Goal: Information Seeking & Learning: Find specific page/section

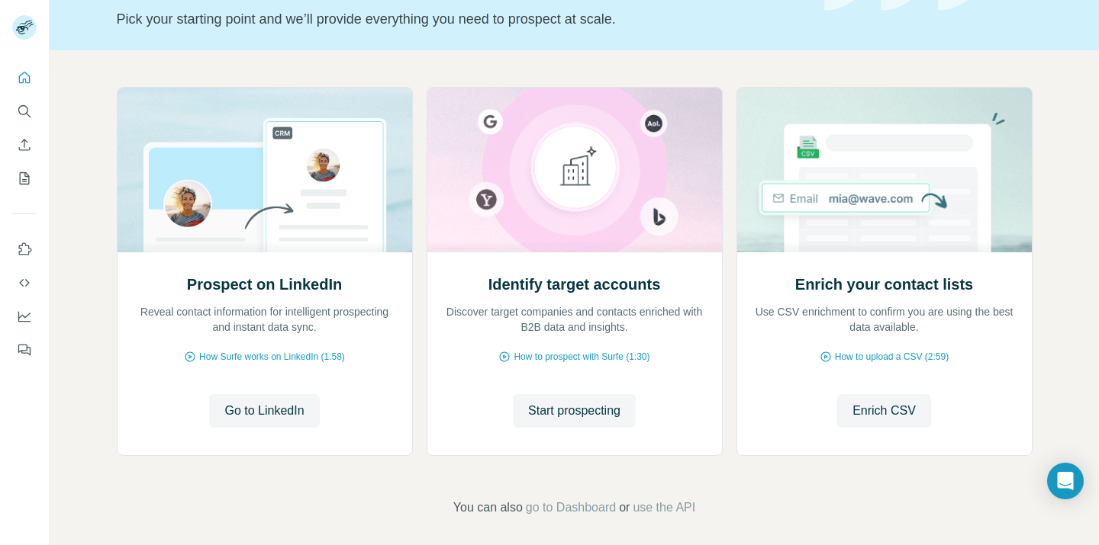
scroll to position [110, 0]
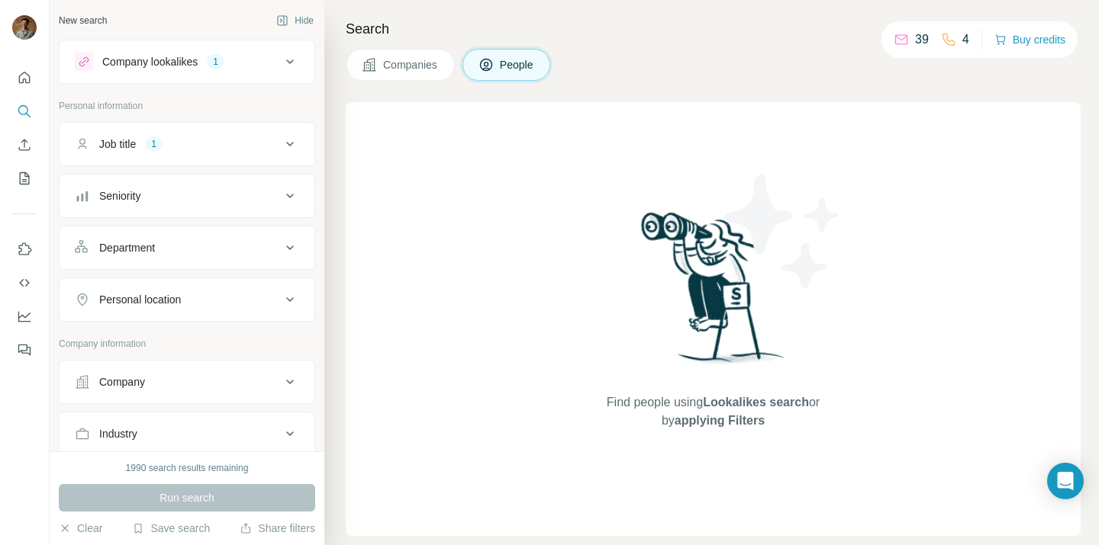
click at [287, 132] on button "Job title 1" at bounding box center [187, 144] width 255 height 37
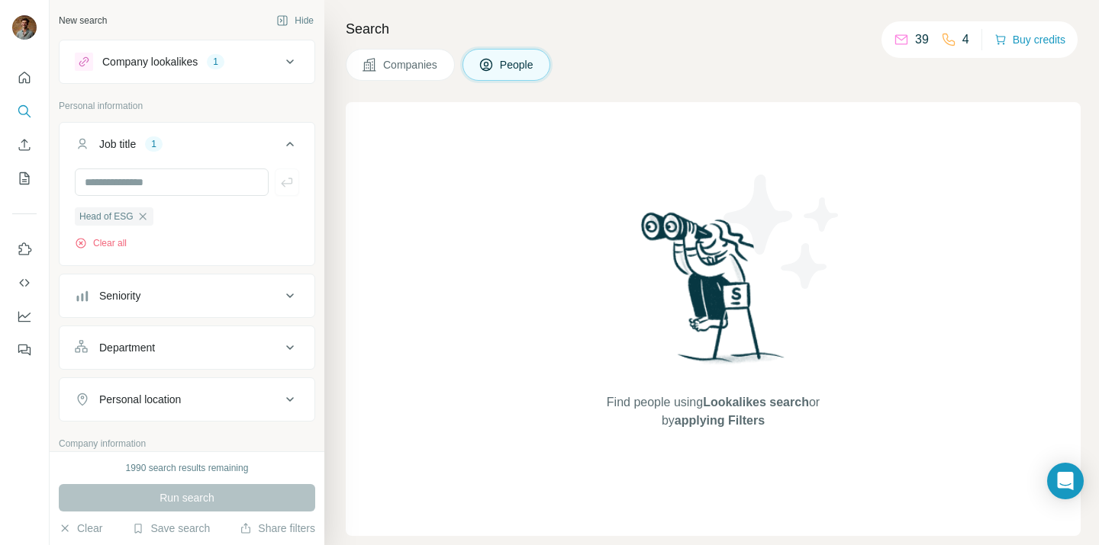
click at [288, 134] on button "Job title 1" at bounding box center [187, 147] width 255 height 43
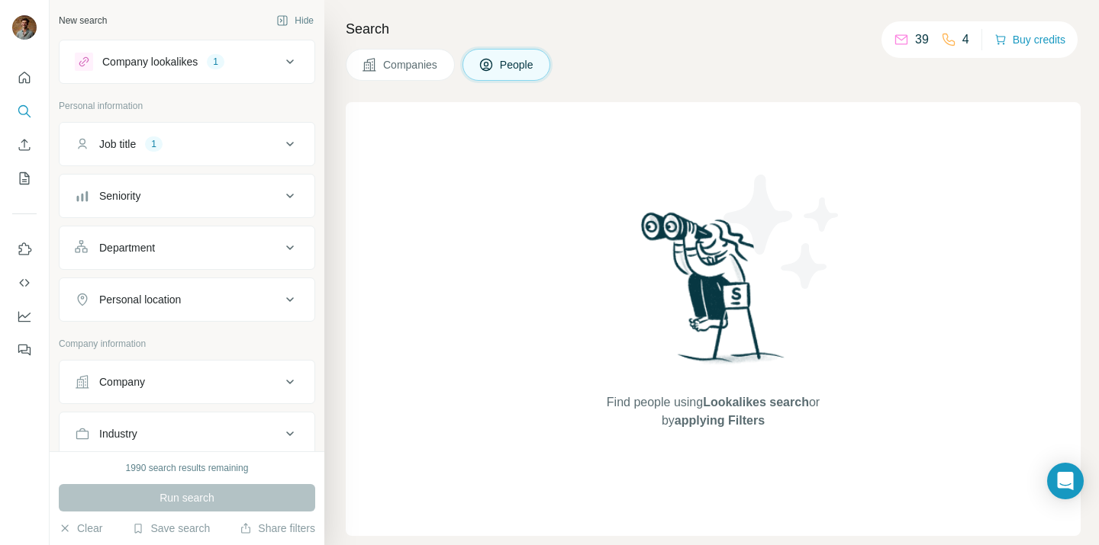
click at [284, 60] on icon at bounding box center [290, 62] width 18 height 18
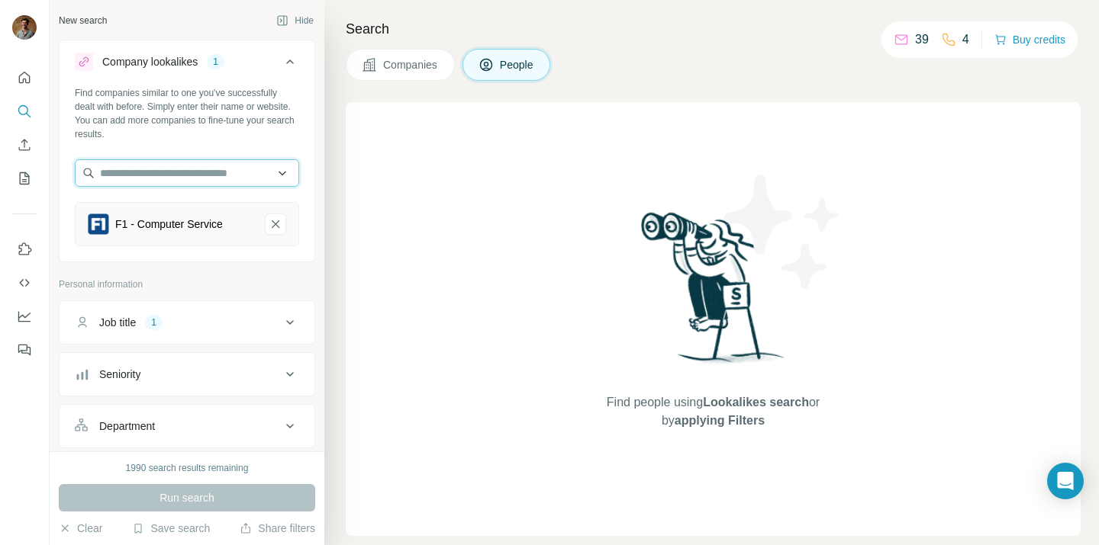
click at [288, 172] on input "text" at bounding box center [187, 172] width 224 height 27
click at [289, 172] on input "text" at bounding box center [187, 172] width 224 height 27
click at [299, 71] on button "Company lookalikes 1" at bounding box center [187, 64] width 255 height 43
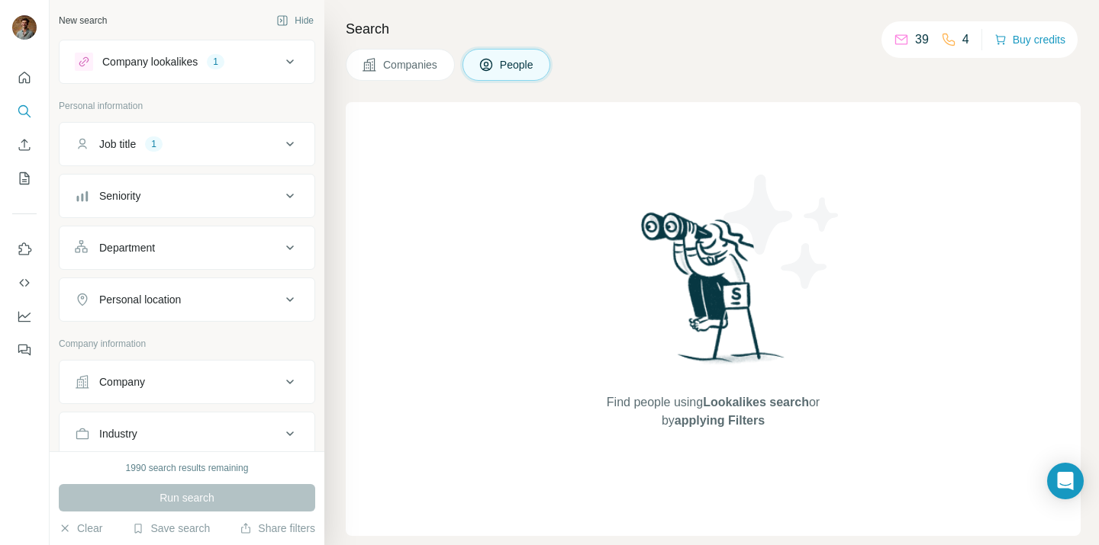
click at [217, 499] on div "Run search" at bounding box center [187, 497] width 256 height 27
click at [307, 135] on button "Job title 1" at bounding box center [187, 144] width 255 height 37
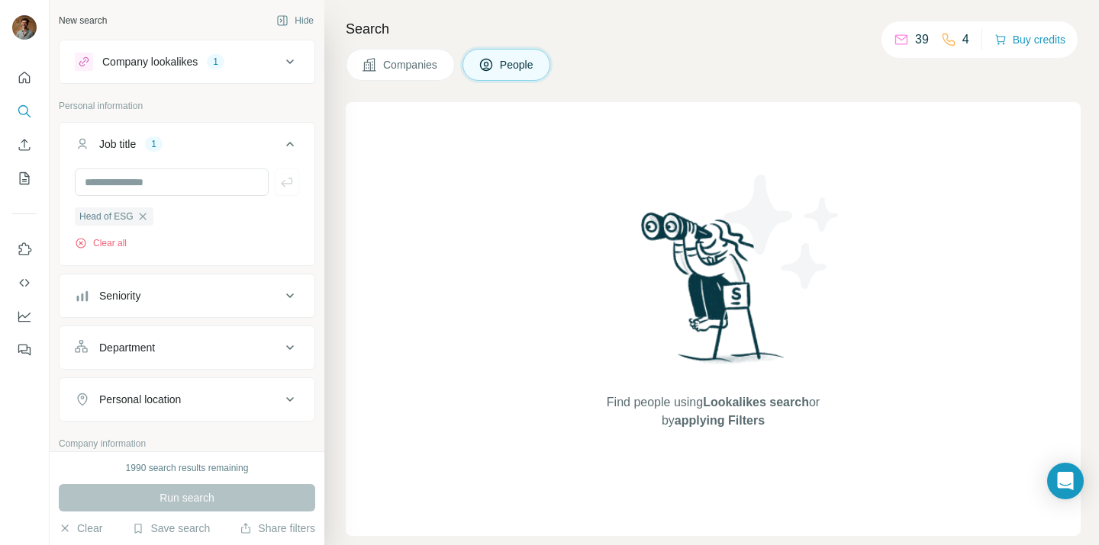
click at [291, 69] on icon at bounding box center [290, 62] width 18 height 18
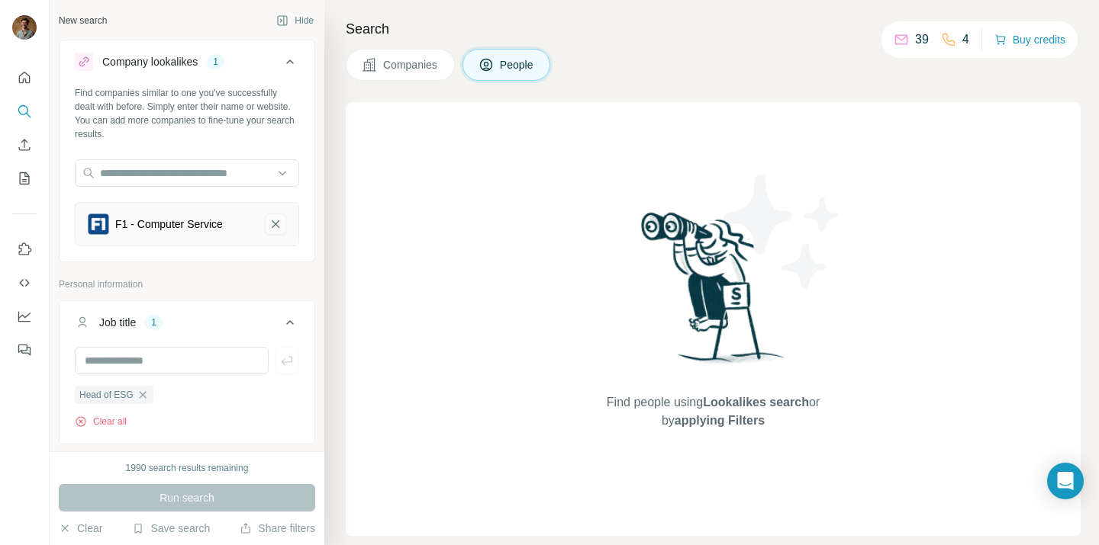
click at [265, 221] on button "F1 - Computer Service-remove-button" at bounding box center [275, 224] width 21 height 21
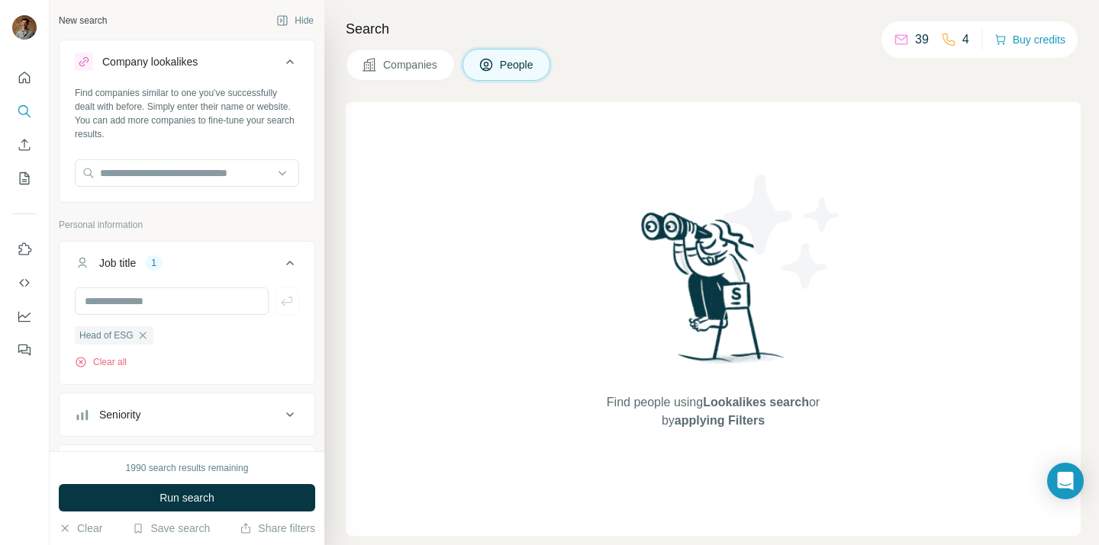
scroll to position [27, 0]
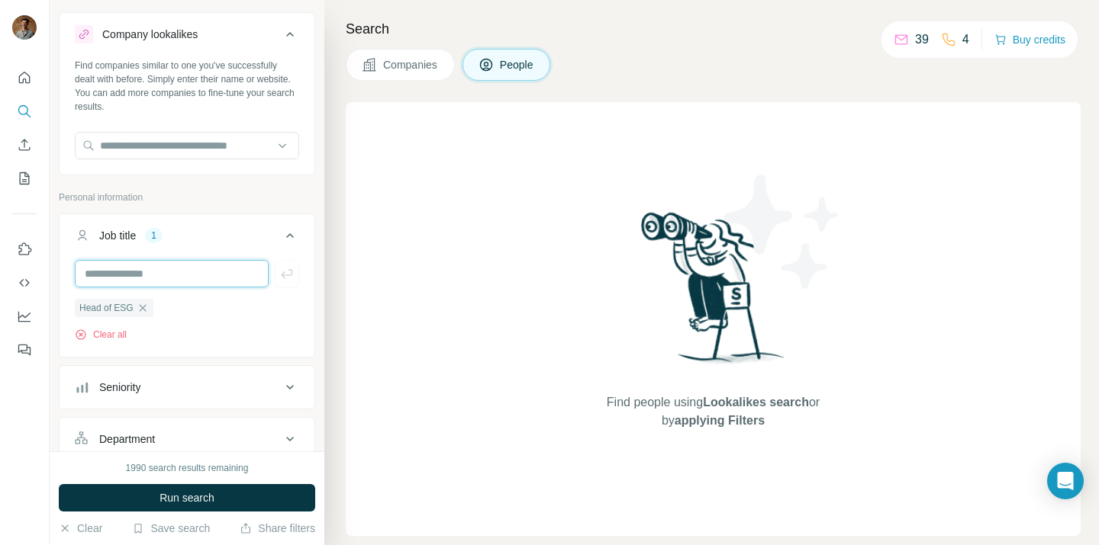
click at [224, 273] on input "text" at bounding box center [172, 273] width 194 height 27
type input "**********"
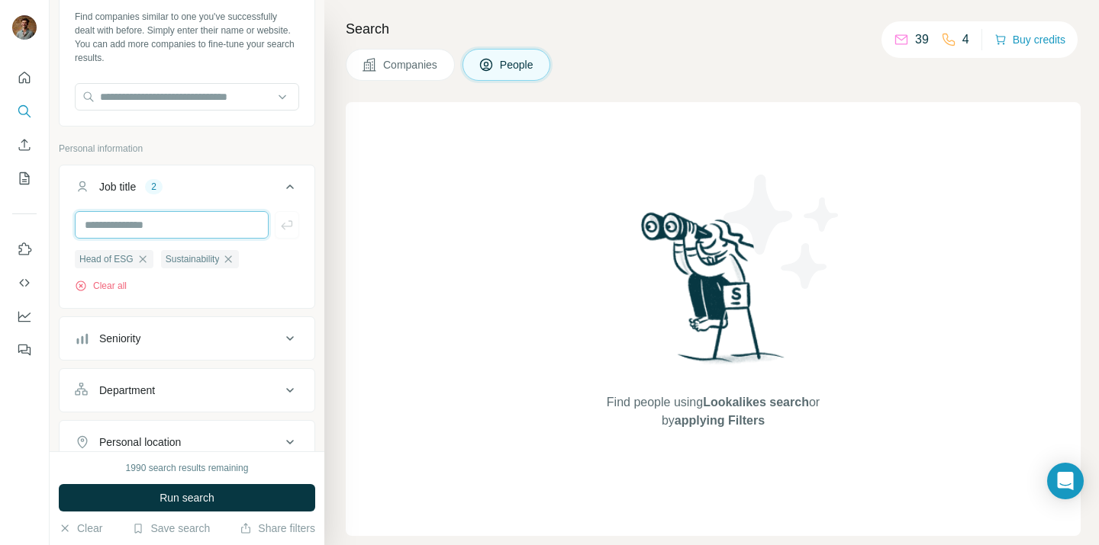
scroll to position [78, 0]
click at [226, 349] on button "Seniority" at bounding box center [187, 337] width 255 height 37
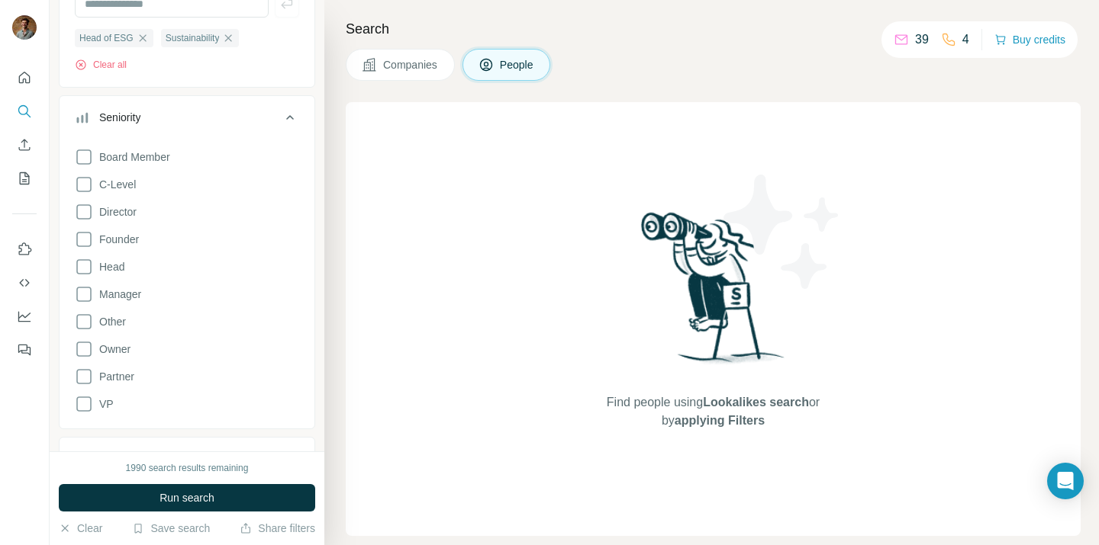
scroll to position [298, 0]
click at [282, 124] on icon at bounding box center [290, 117] width 18 height 18
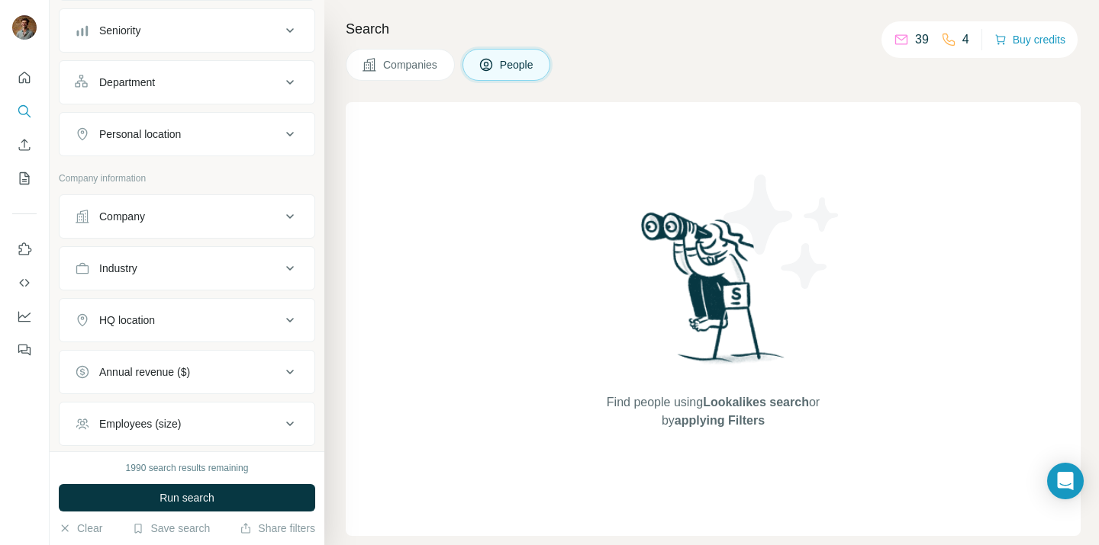
scroll to position [386, 0]
click at [265, 264] on div "Industry" at bounding box center [178, 266] width 206 height 15
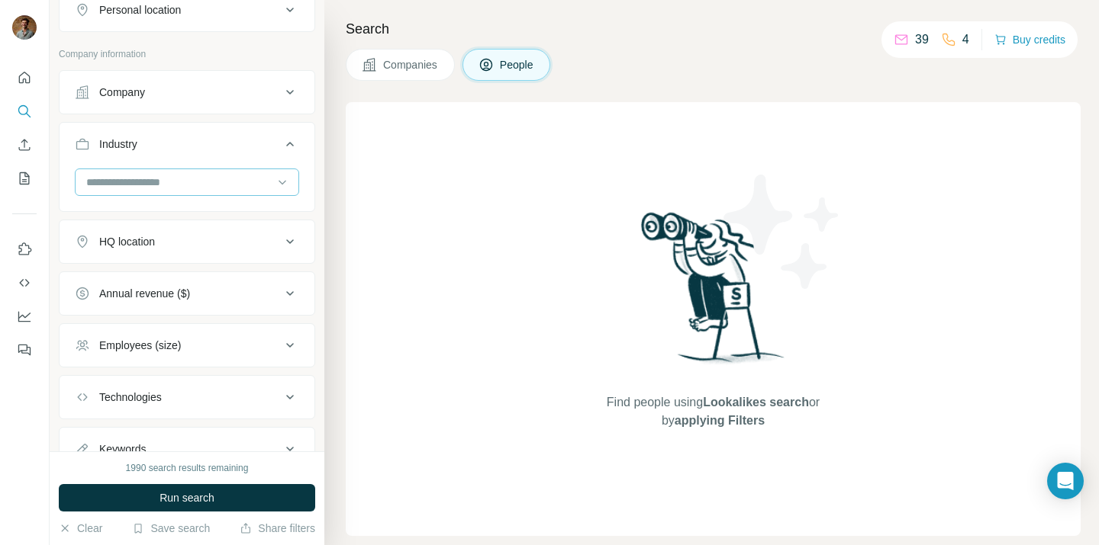
scroll to position [535, 0]
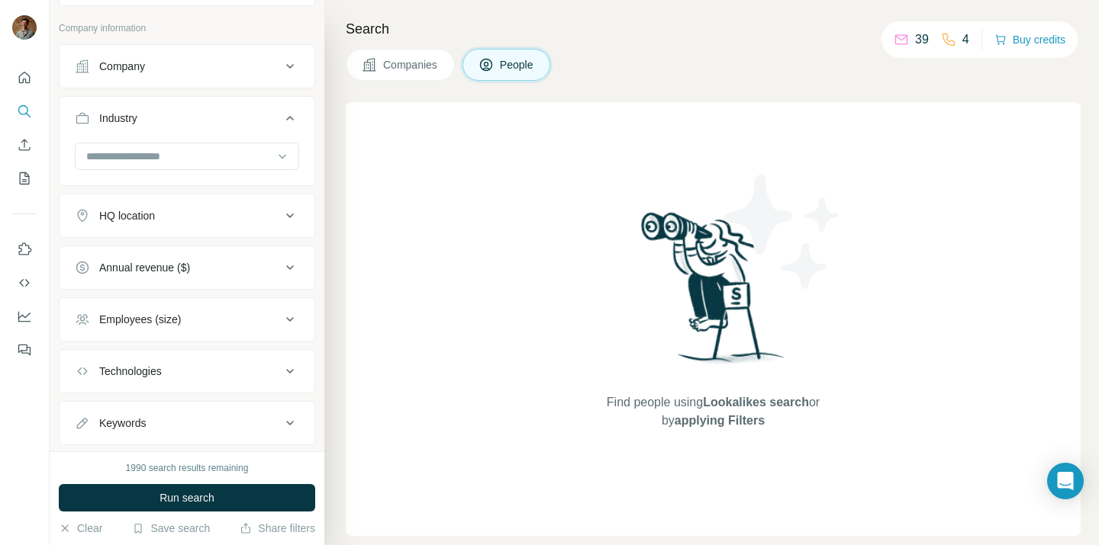
click at [258, 224] on div "HQ location" at bounding box center [178, 215] width 206 height 15
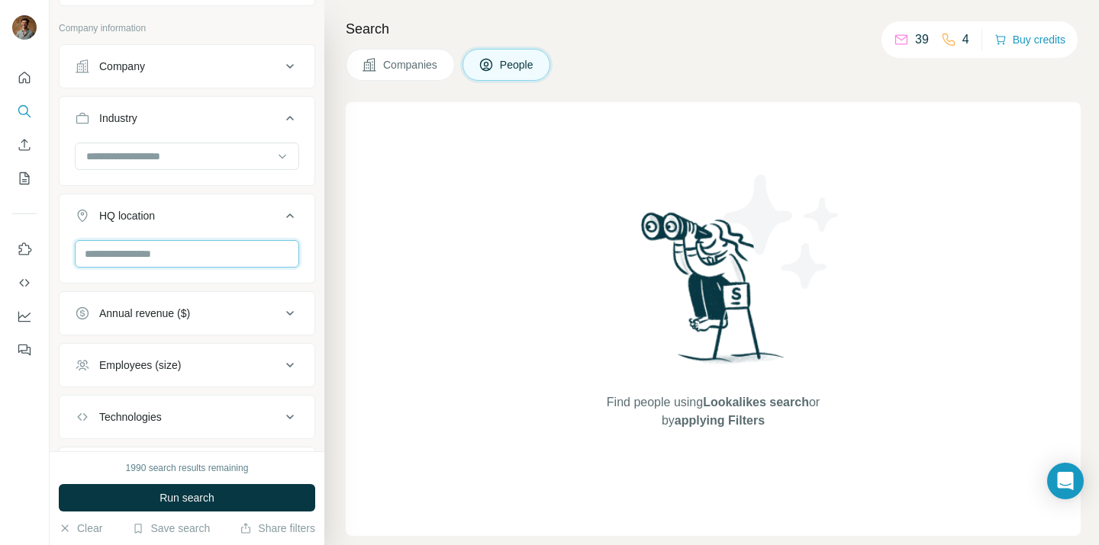
click at [241, 254] on input "text" at bounding box center [187, 253] width 224 height 27
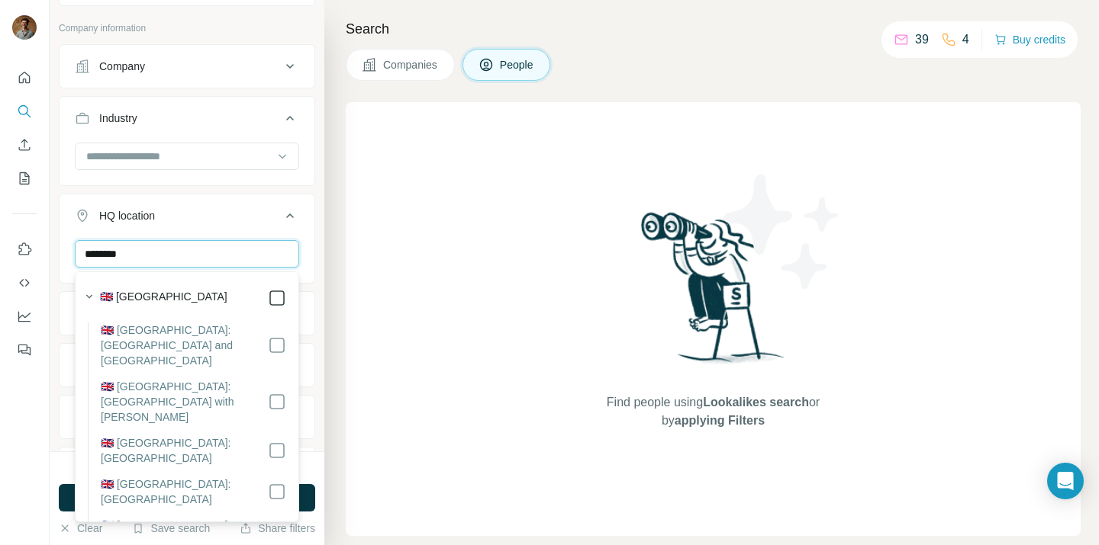
type input "********"
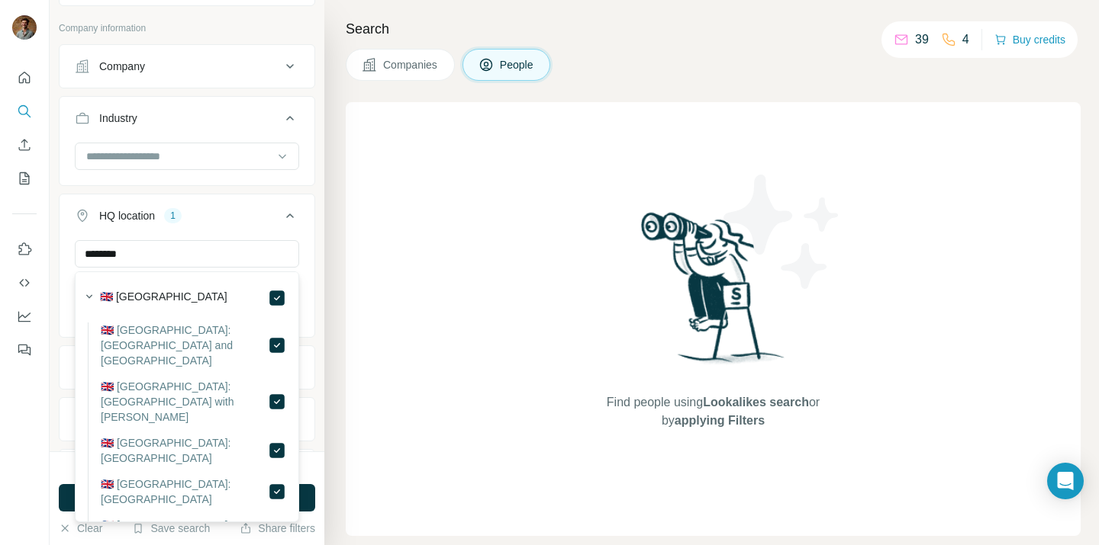
click at [288, 218] on icon at bounding box center [290, 216] width 18 height 18
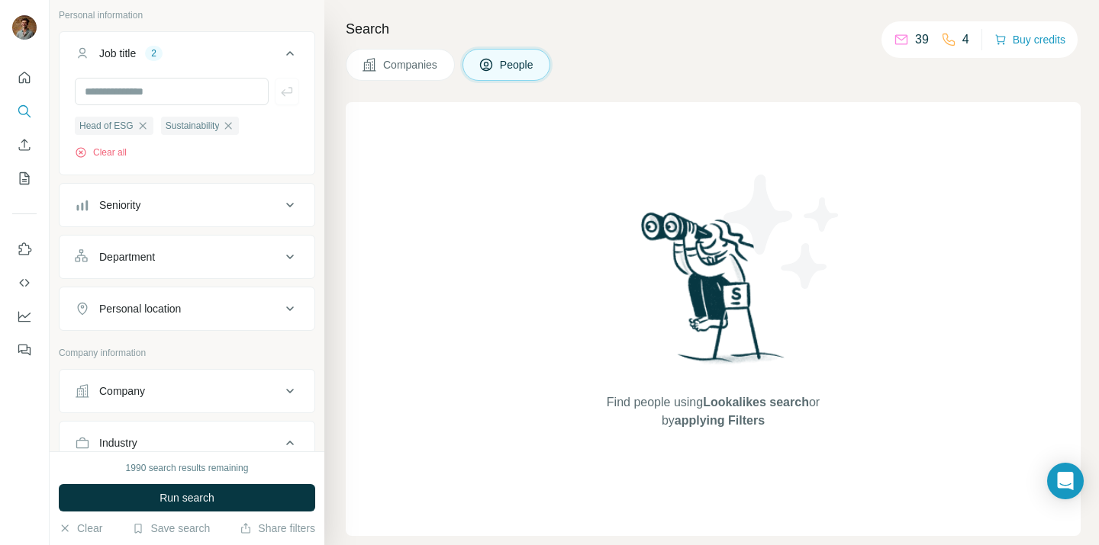
scroll to position [188, 0]
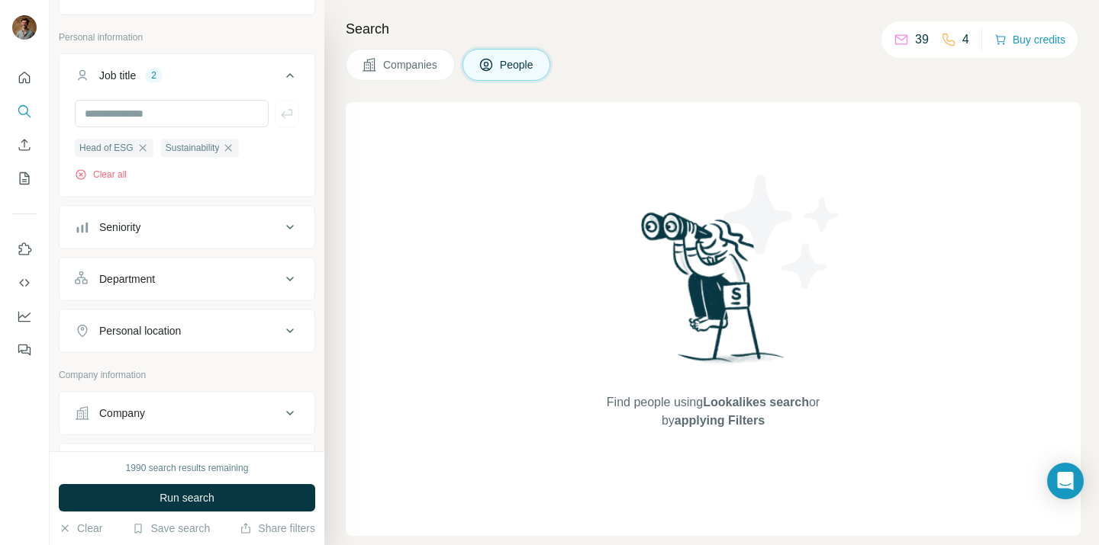
click at [284, 273] on icon at bounding box center [290, 279] width 18 height 18
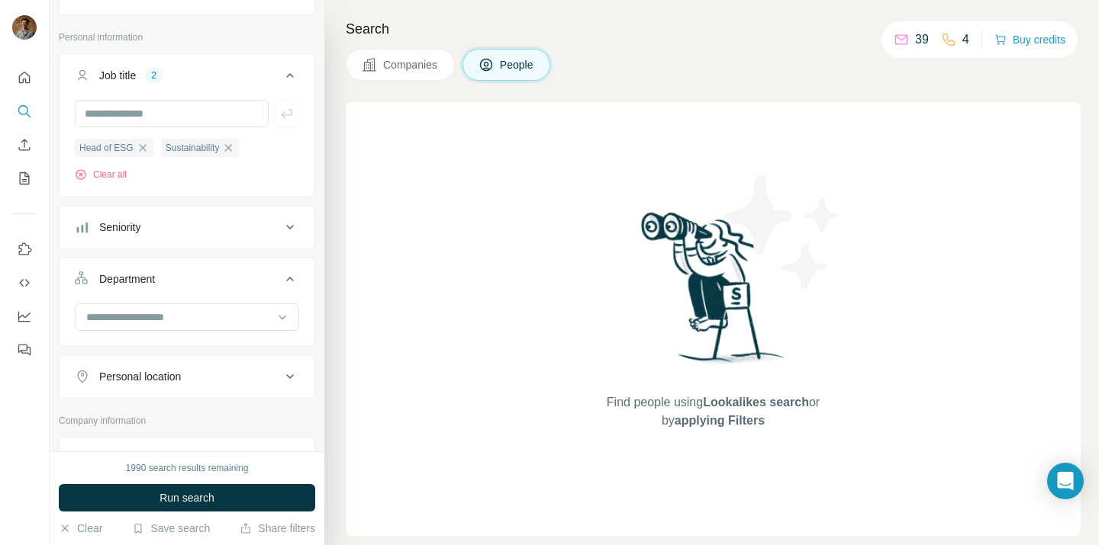
click at [290, 278] on icon at bounding box center [290, 279] width 8 height 5
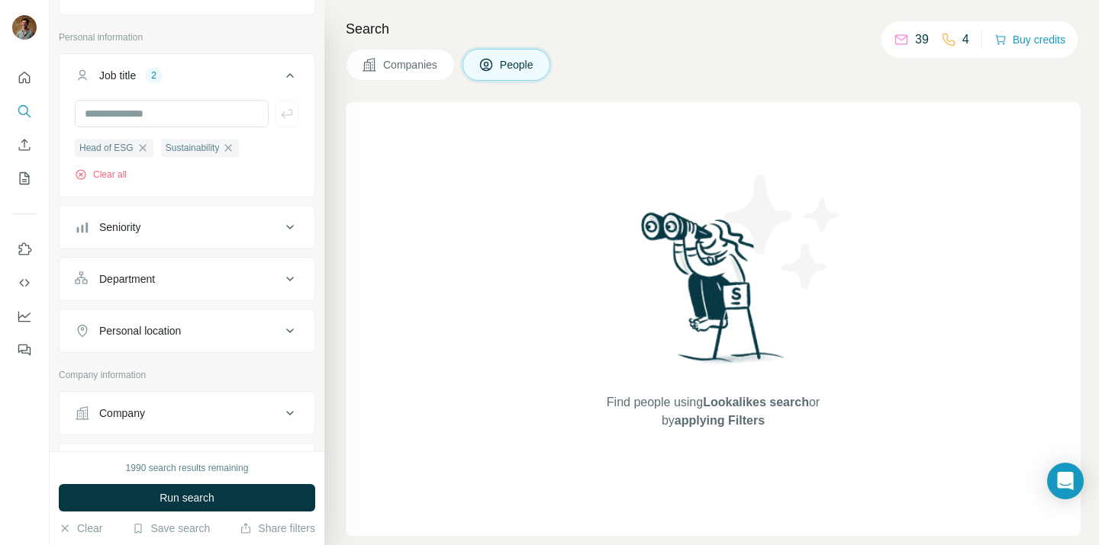
click at [293, 288] on icon at bounding box center [290, 279] width 18 height 18
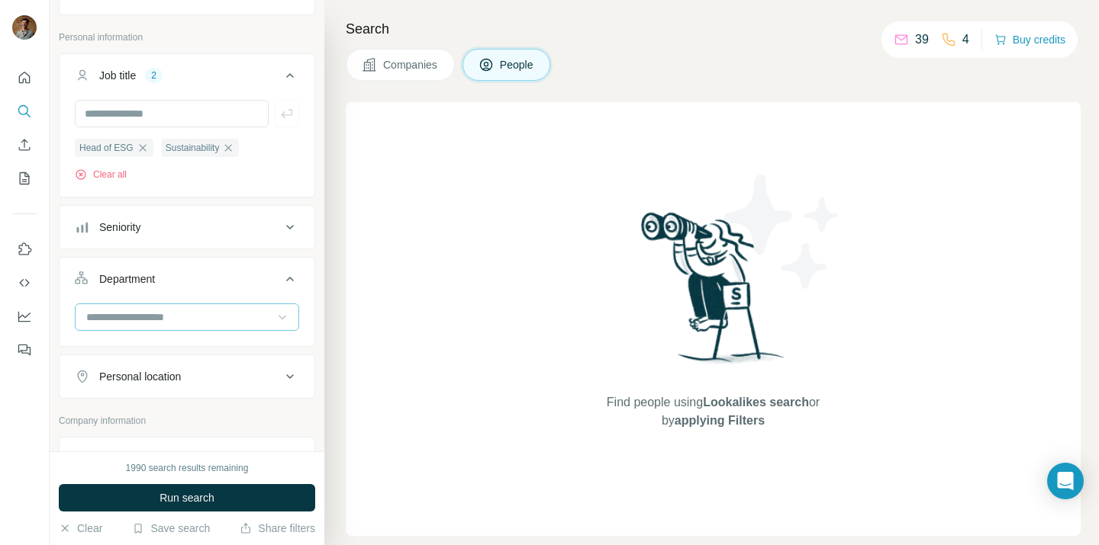
click at [285, 320] on icon at bounding box center [282, 317] width 15 height 15
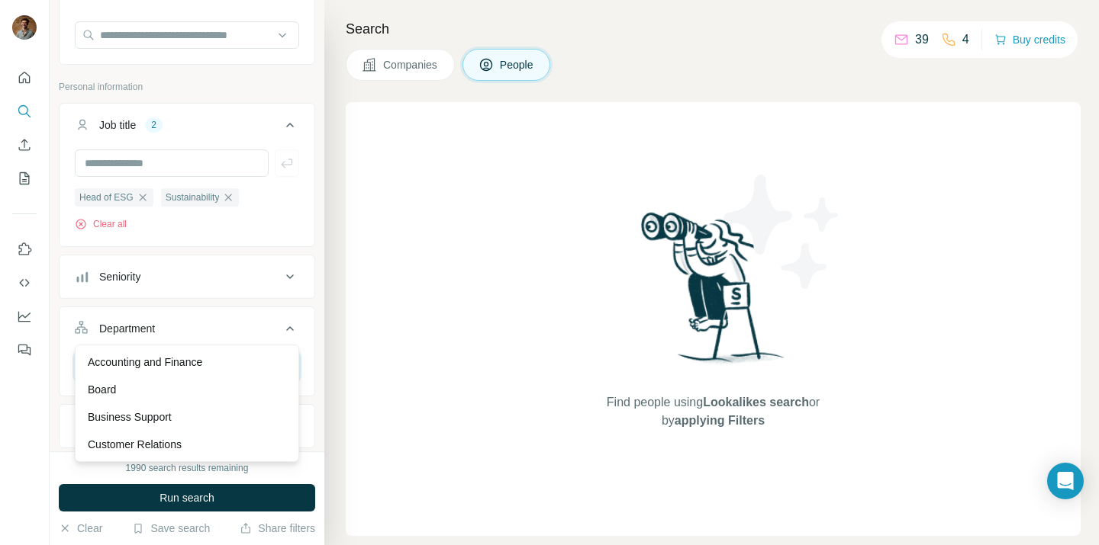
scroll to position [128, 0]
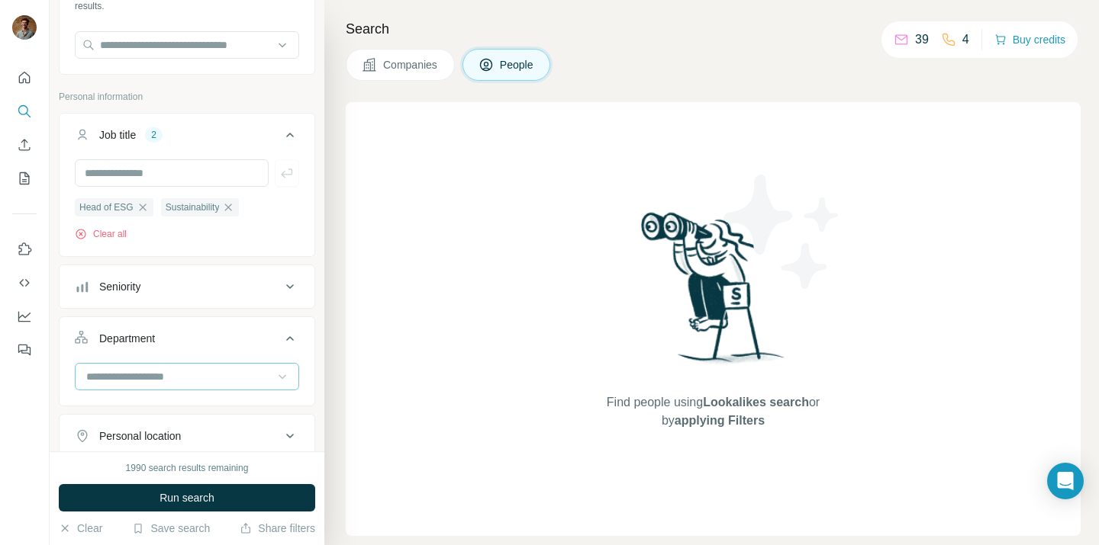
click at [287, 332] on icon at bounding box center [290, 339] width 18 height 18
click at [294, 132] on icon at bounding box center [290, 135] width 18 height 18
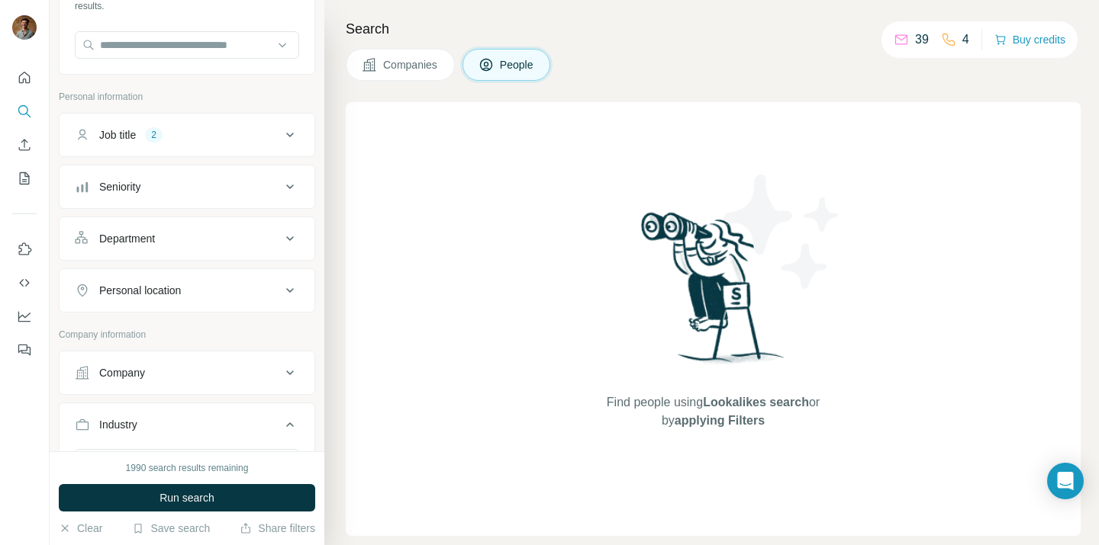
click at [294, 132] on icon at bounding box center [290, 135] width 18 height 18
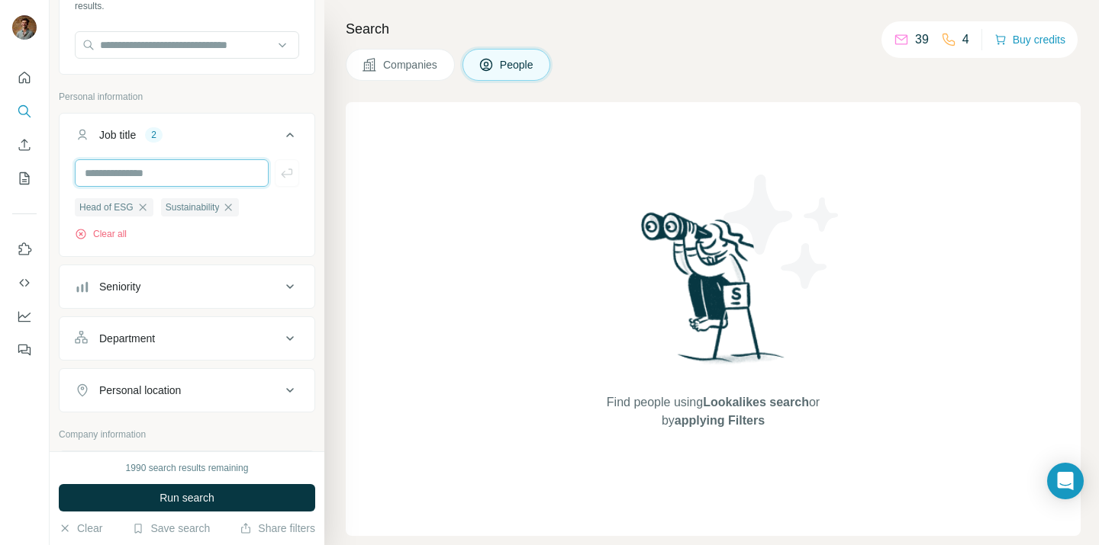
click at [248, 162] on input "text" at bounding box center [172, 172] width 194 height 27
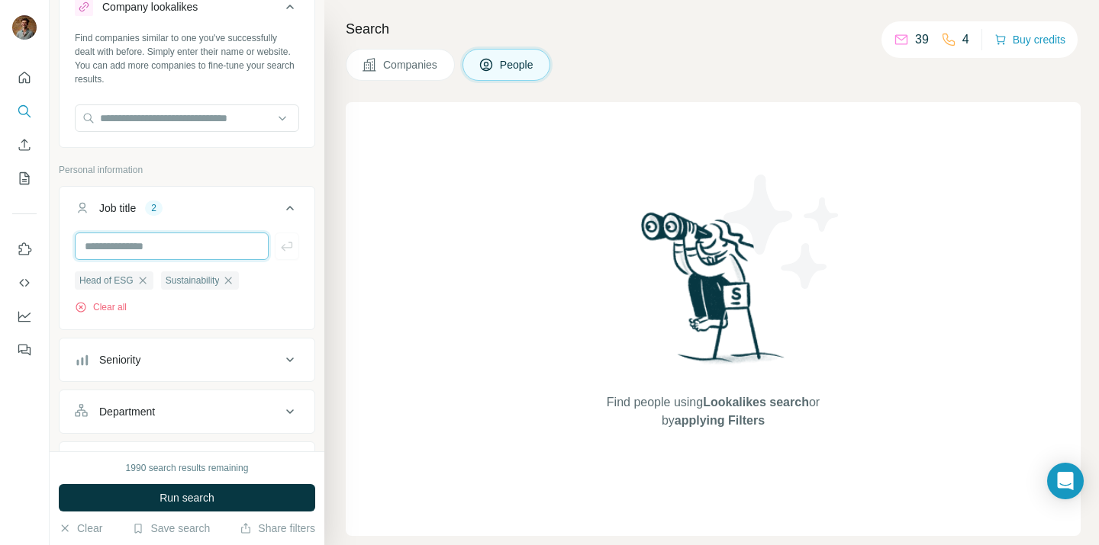
scroll to position [28, 0]
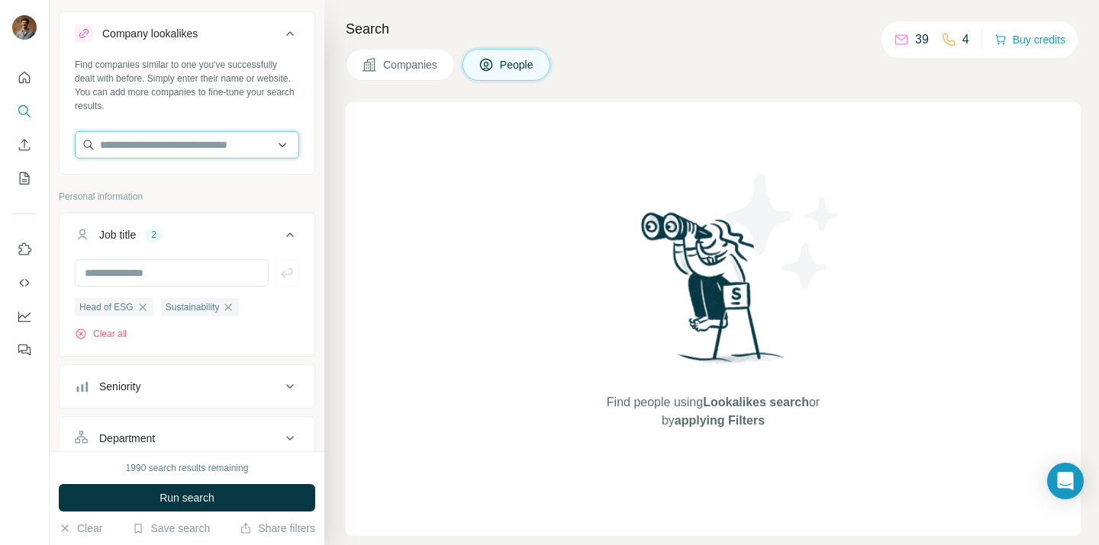
click at [230, 153] on input "text" at bounding box center [187, 144] width 224 height 27
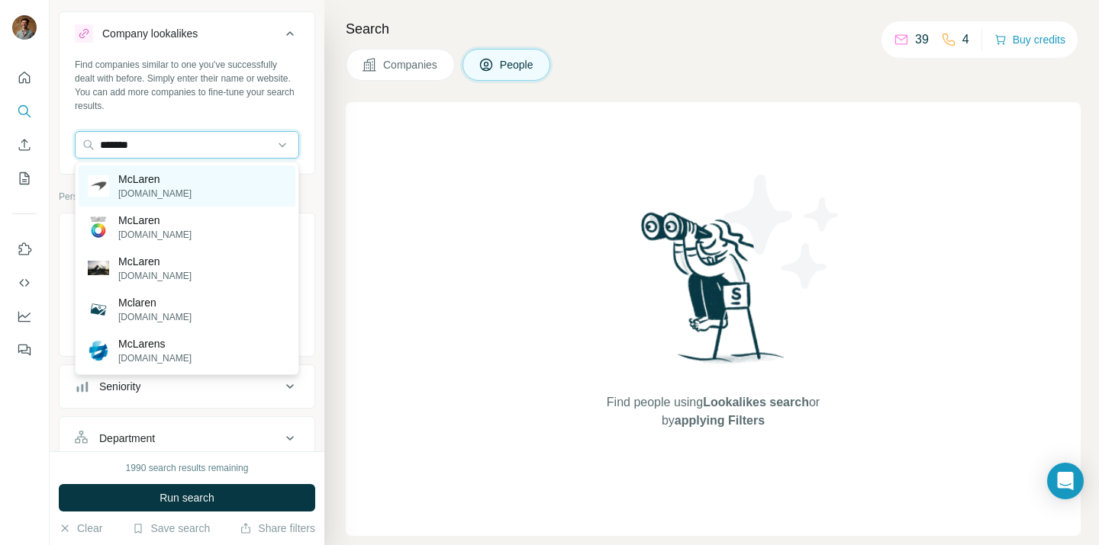
type input "*******"
click at [224, 184] on div "McLaren [DOMAIN_NAME]" at bounding box center [187, 186] width 217 height 41
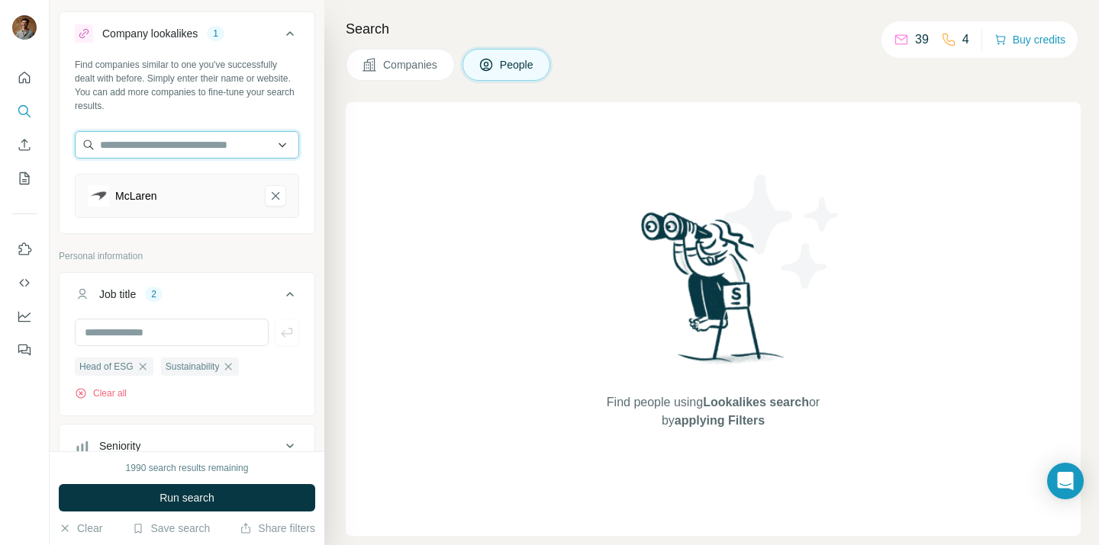
click at [229, 149] on input "text" at bounding box center [187, 144] width 224 height 27
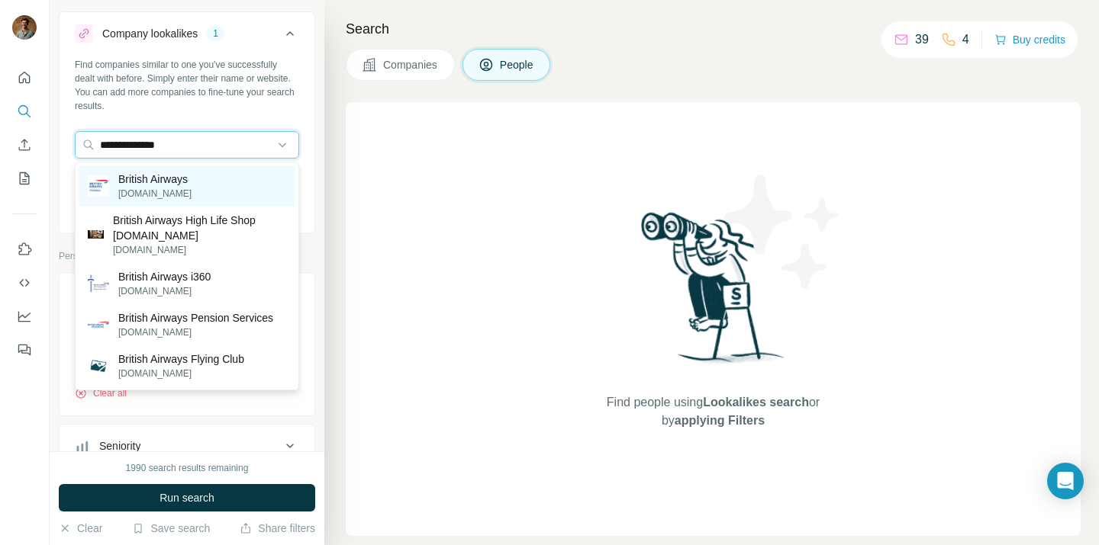
type input "**********"
click at [199, 182] on div "British Airways [DOMAIN_NAME]" at bounding box center [187, 186] width 217 height 41
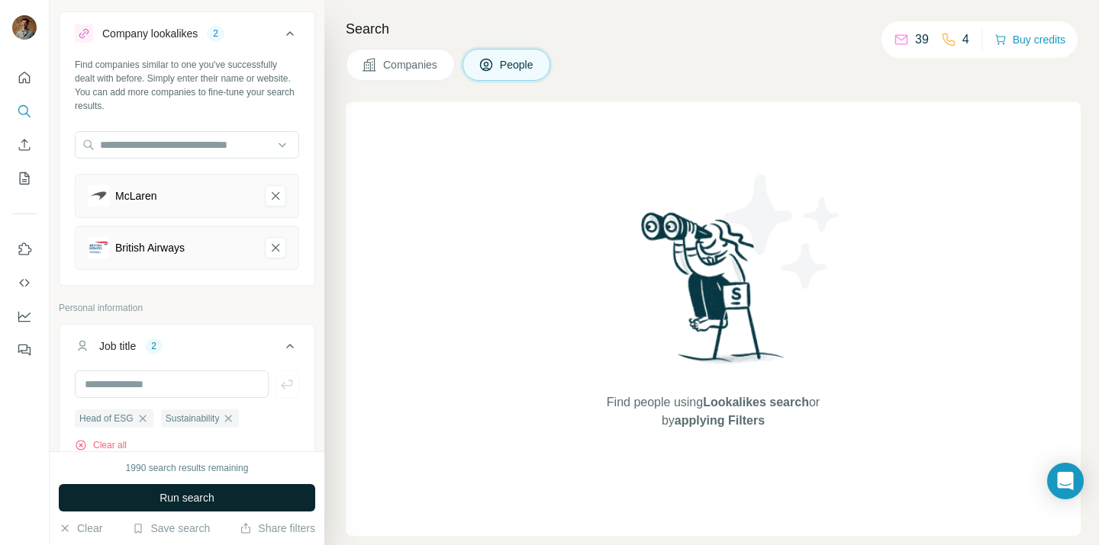
click at [165, 505] on span "Run search" at bounding box center [186, 498] width 55 height 15
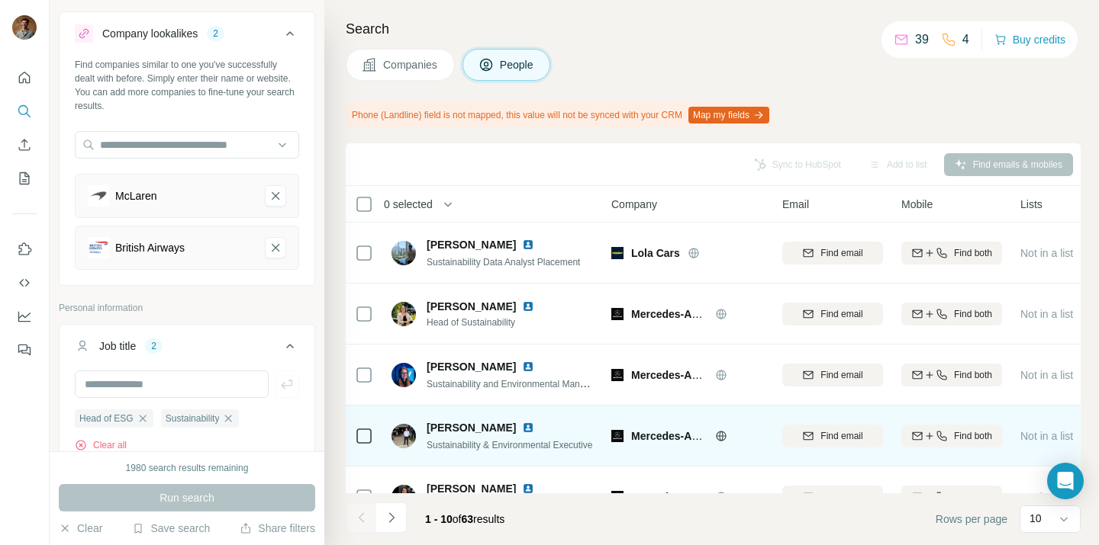
scroll to position [339, 0]
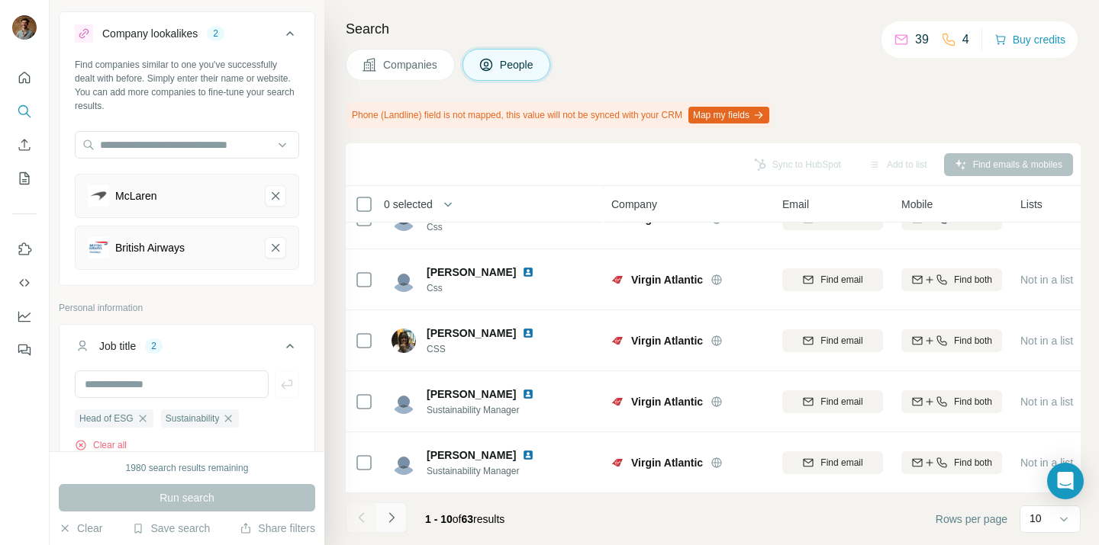
click at [389, 514] on icon "Navigate to next page" at bounding box center [391, 517] width 15 height 15
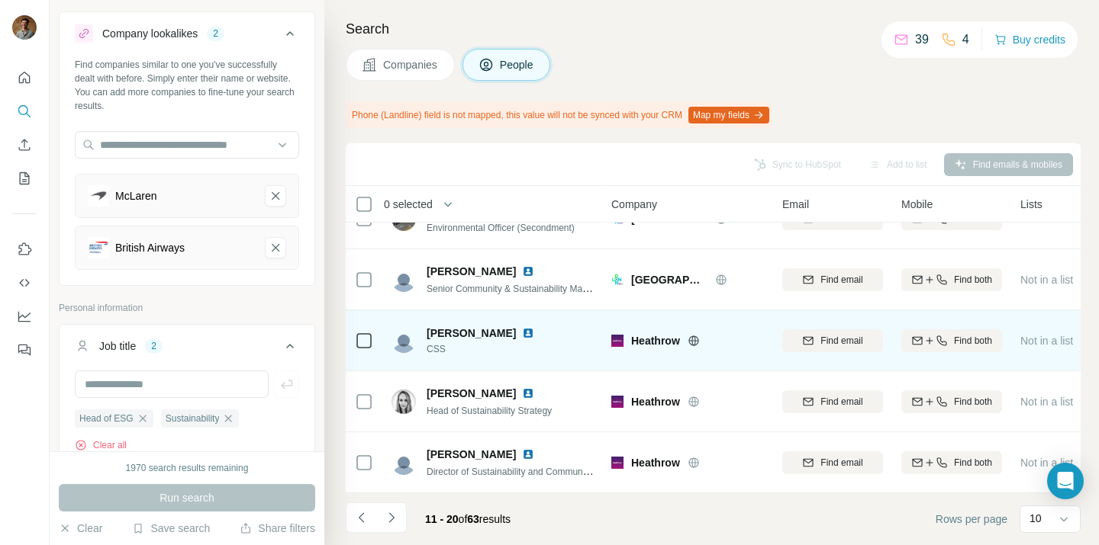
click at [522, 331] on img at bounding box center [528, 333] width 12 height 12
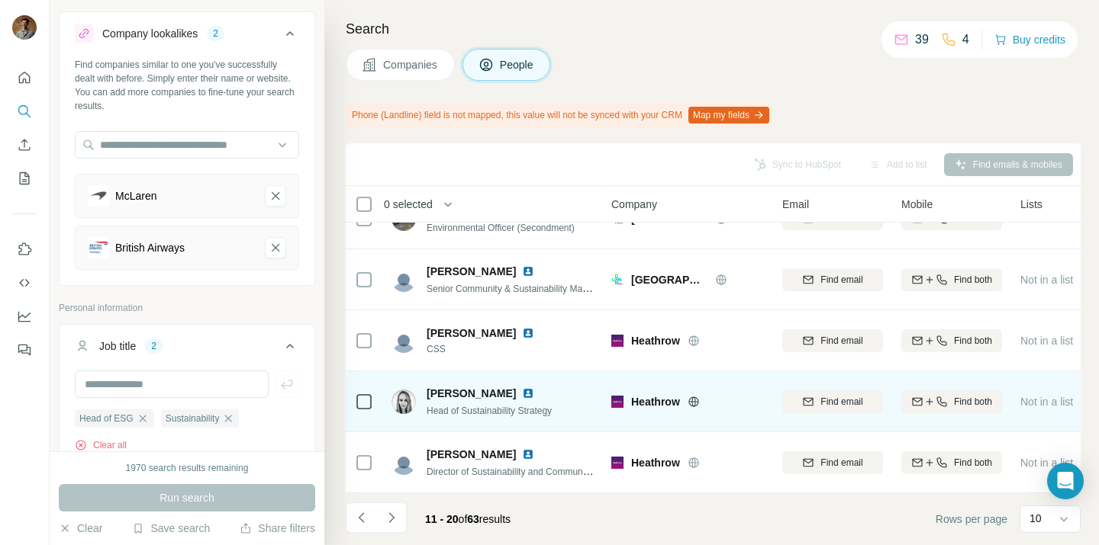
click at [522, 388] on img at bounding box center [528, 394] width 12 height 12
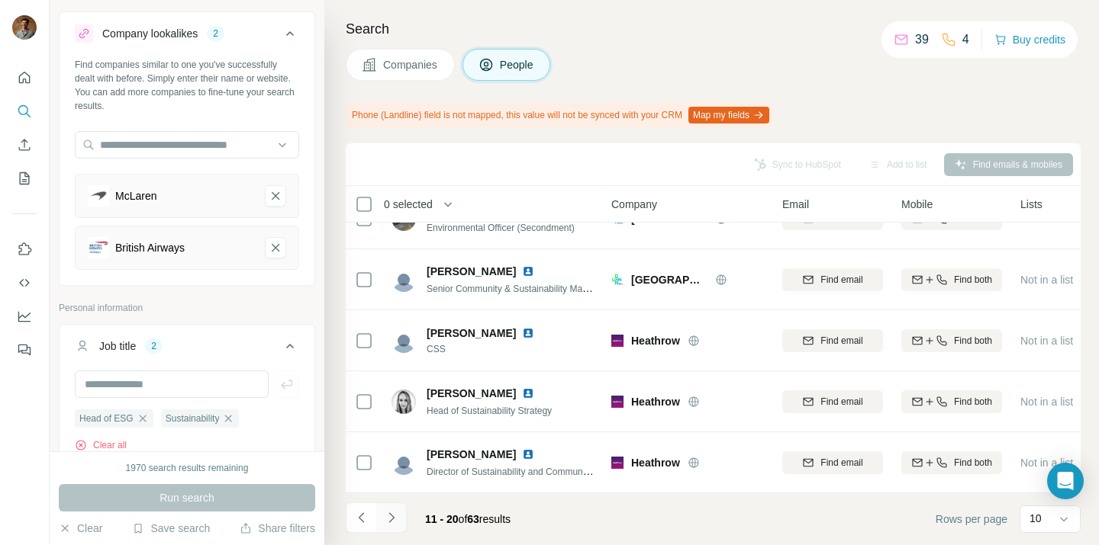
click at [399, 518] on button "Navigate to next page" at bounding box center [391, 518] width 31 height 31
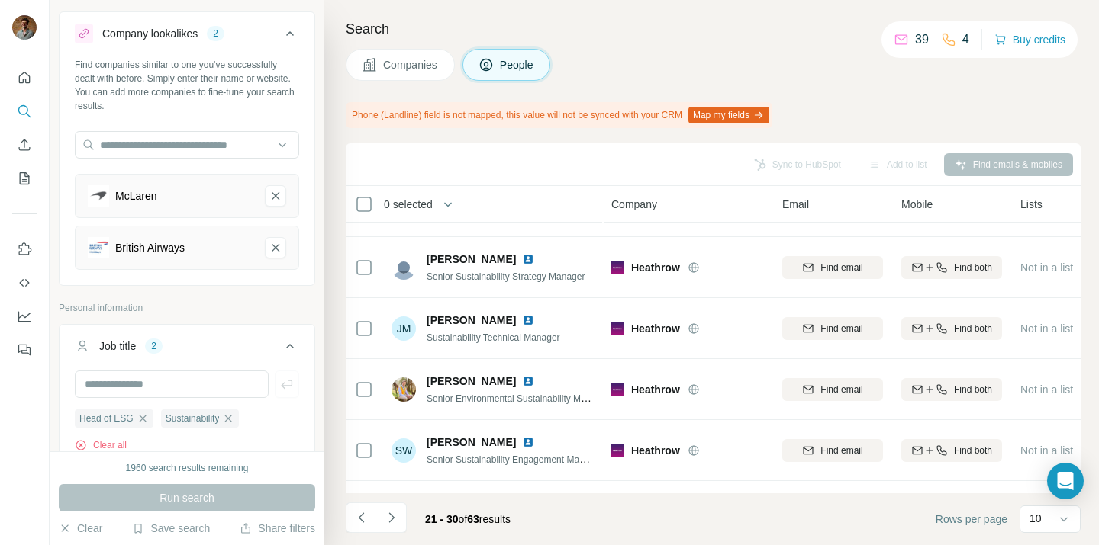
scroll to position [42, 0]
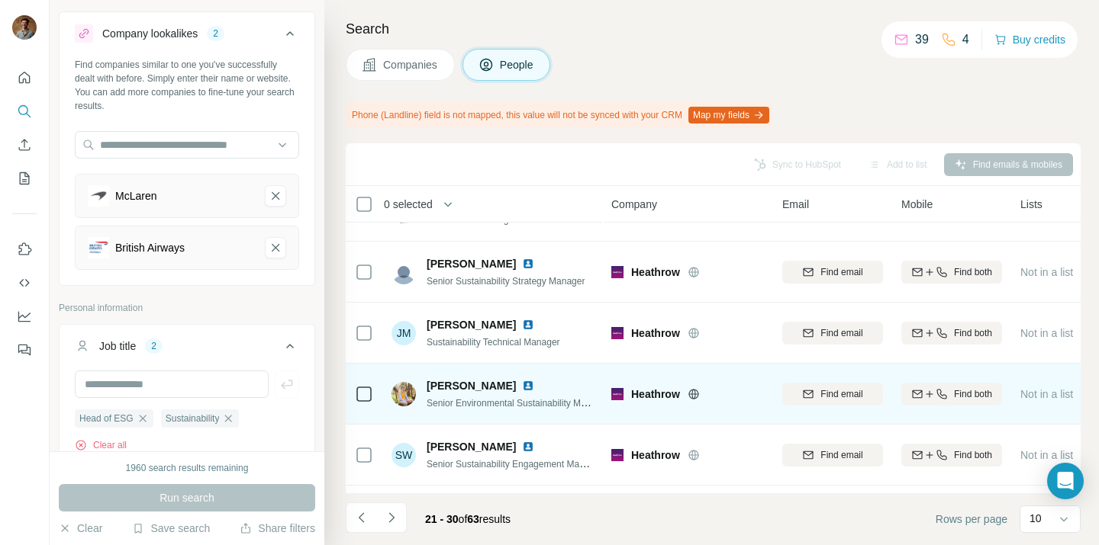
click at [522, 388] on img at bounding box center [528, 386] width 12 height 12
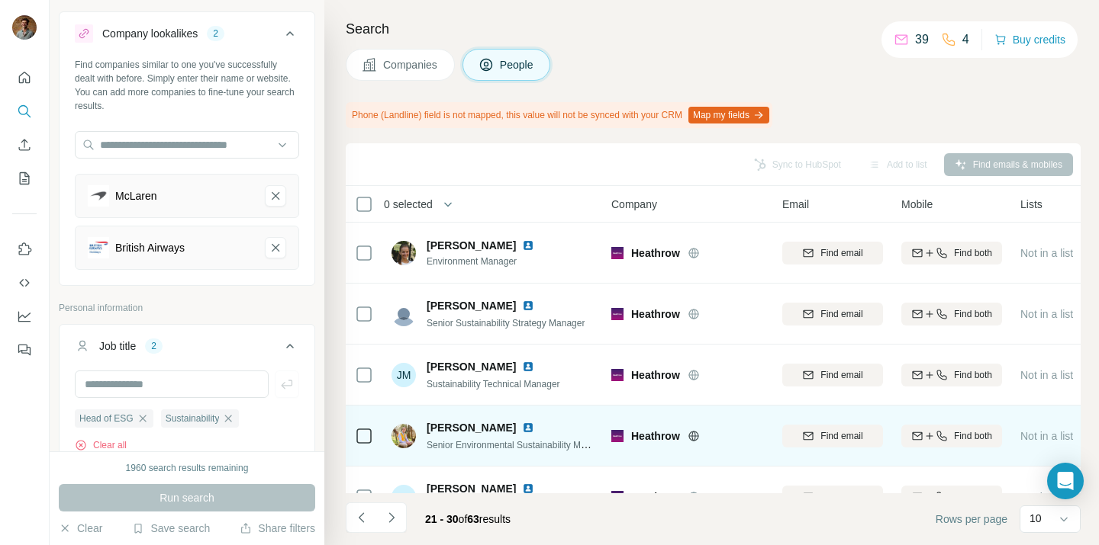
scroll to position [339, 0]
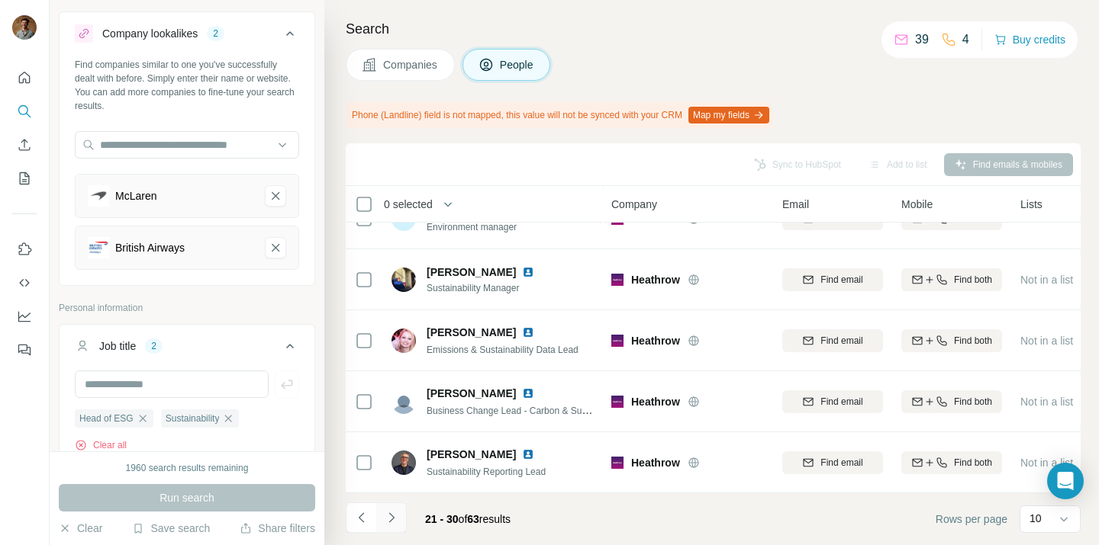
click at [393, 520] on icon "Navigate to next page" at bounding box center [391, 517] width 15 height 15
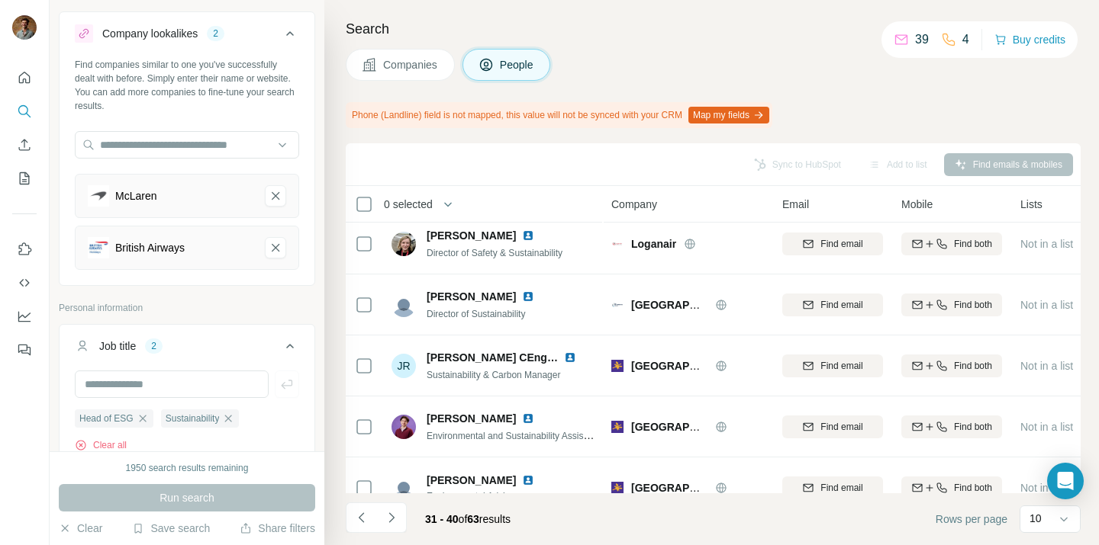
scroll to position [14, 0]
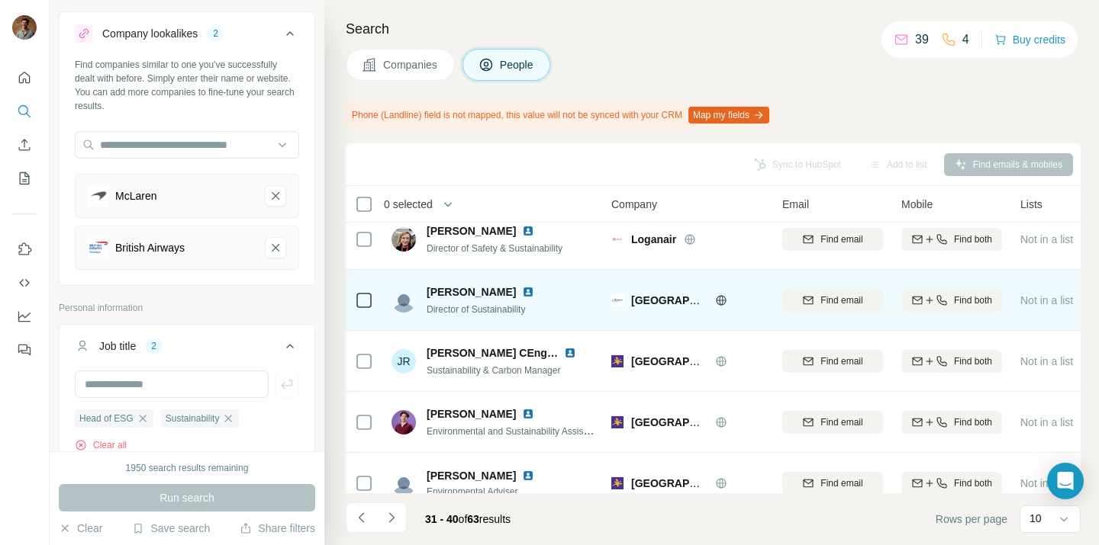
click at [522, 292] on img at bounding box center [528, 292] width 12 height 12
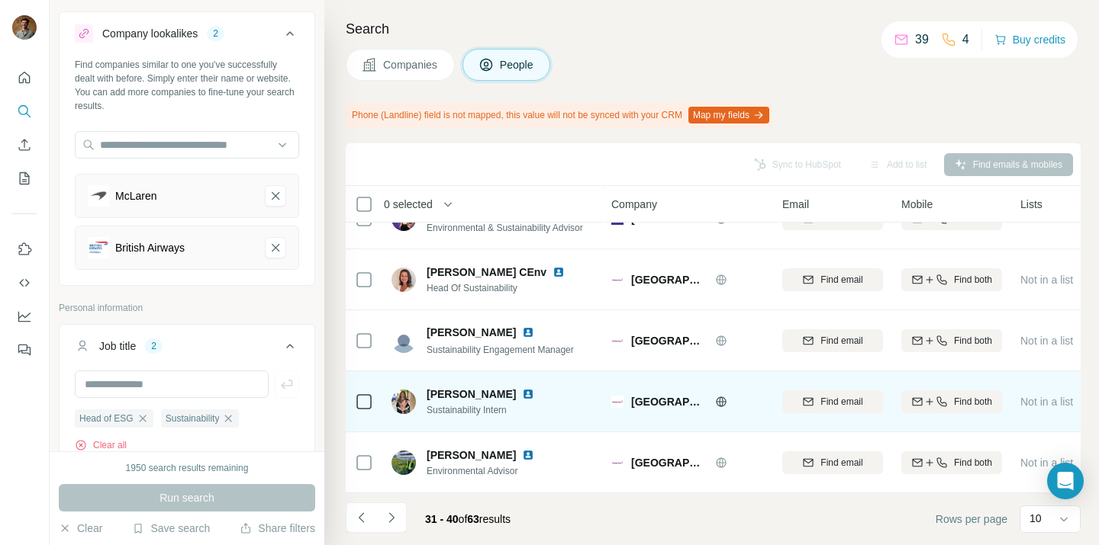
scroll to position [303, 0]
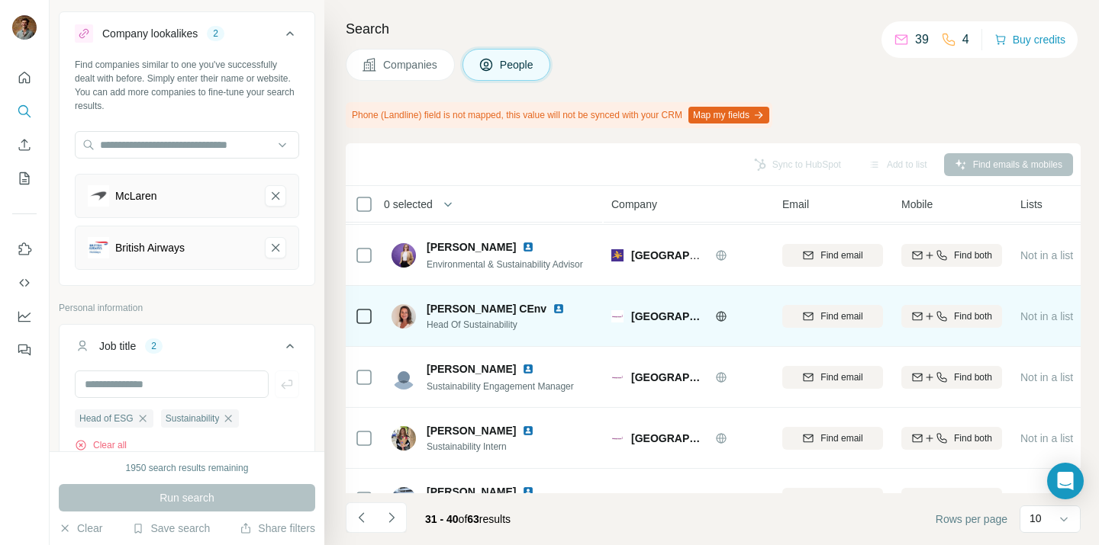
click at [552, 308] on img at bounding box center [558, 309] width 12 height 12
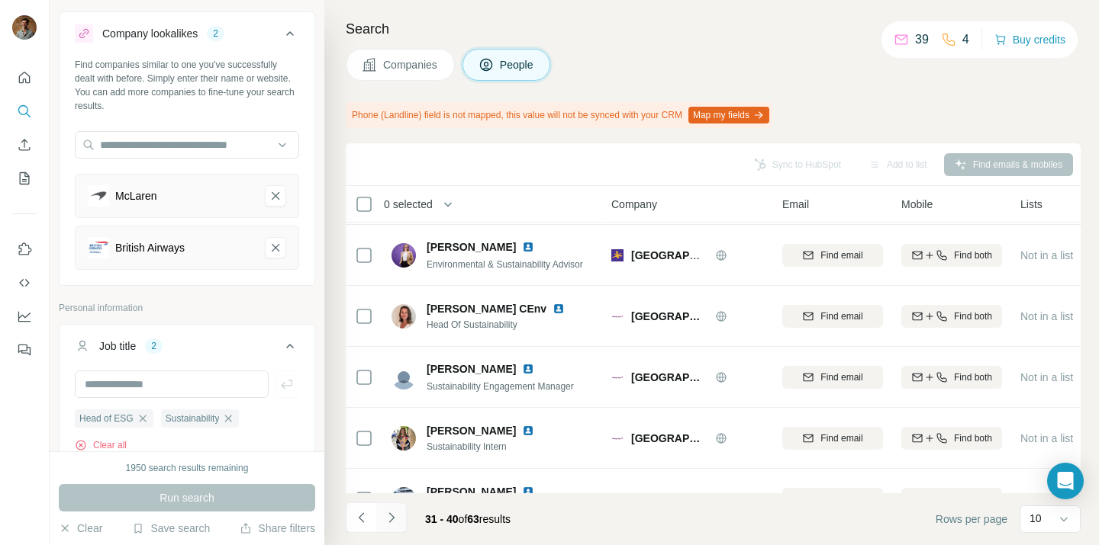
click at [394, 510] on icon "Navigate to next page" at bounding box center [391, 517] width 15 height 15
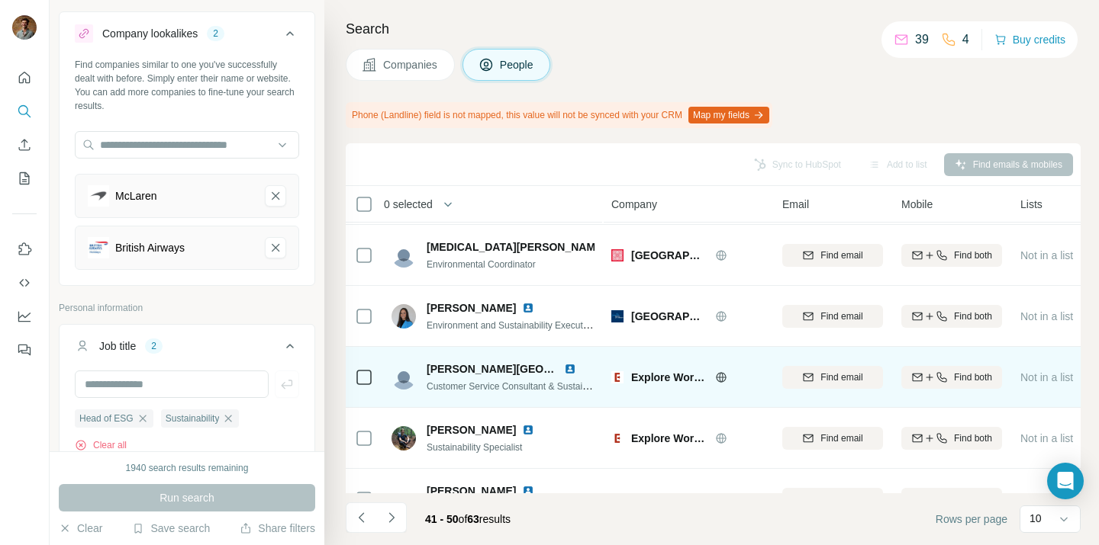
scroll to position [339, 0]
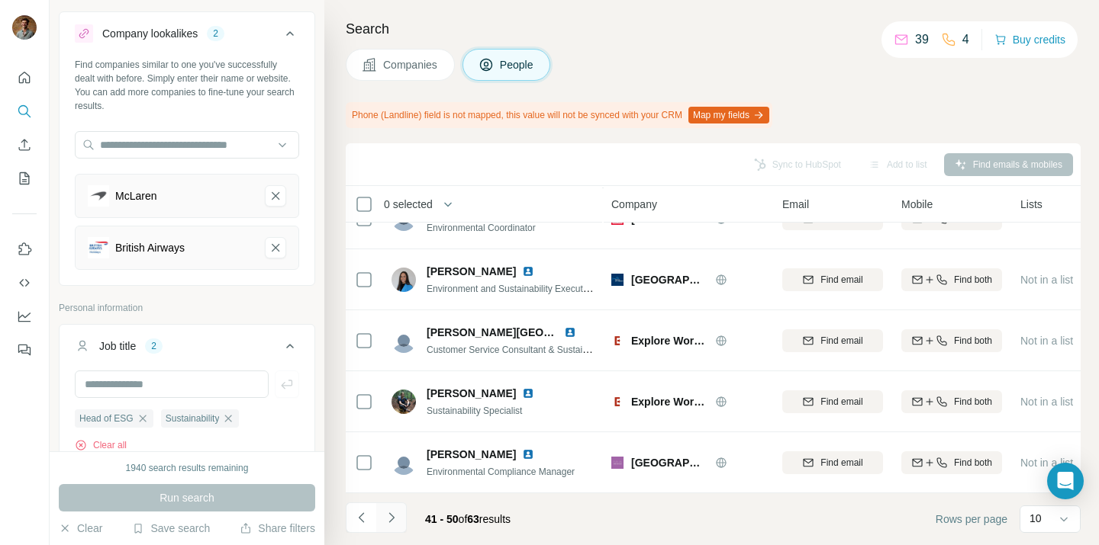
click at [391, 524] on icon "Navigate to next page" at bounding box center [391, 517] width 15 height 15
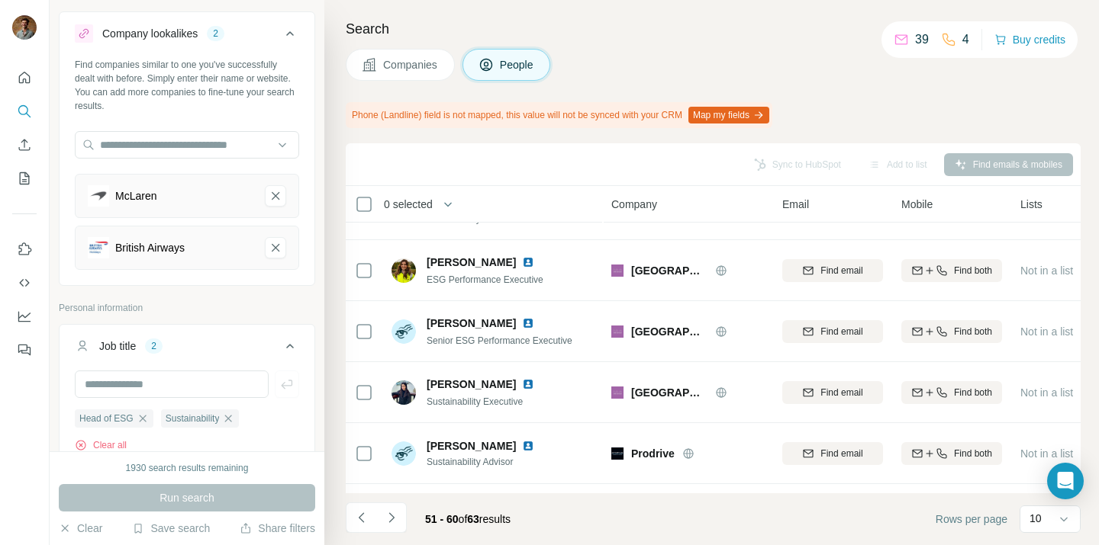
scroll to position [0, 0]
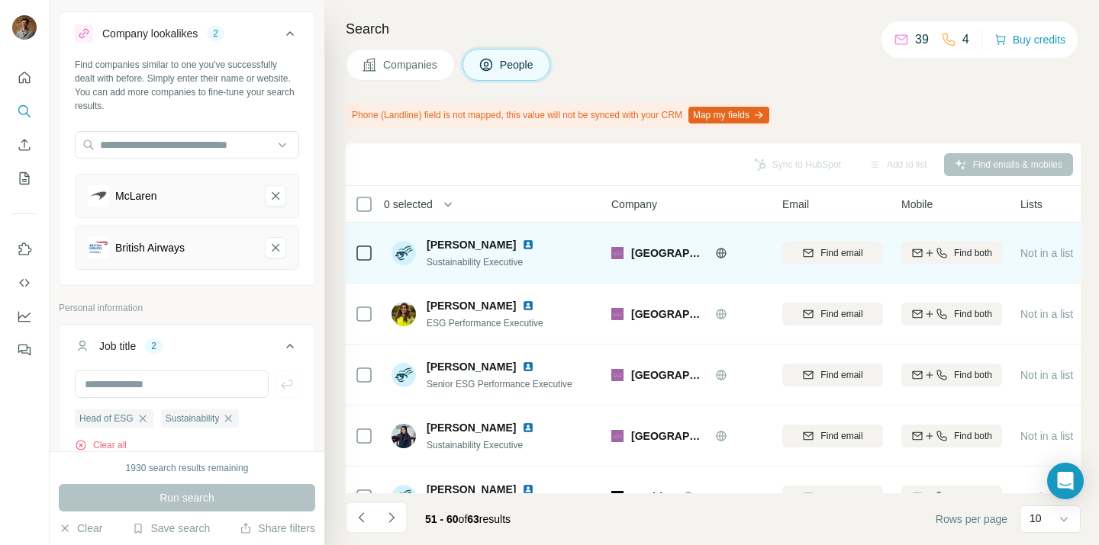
click at [522, 243] on img at bounding box center [528, 245] width 12 height 12
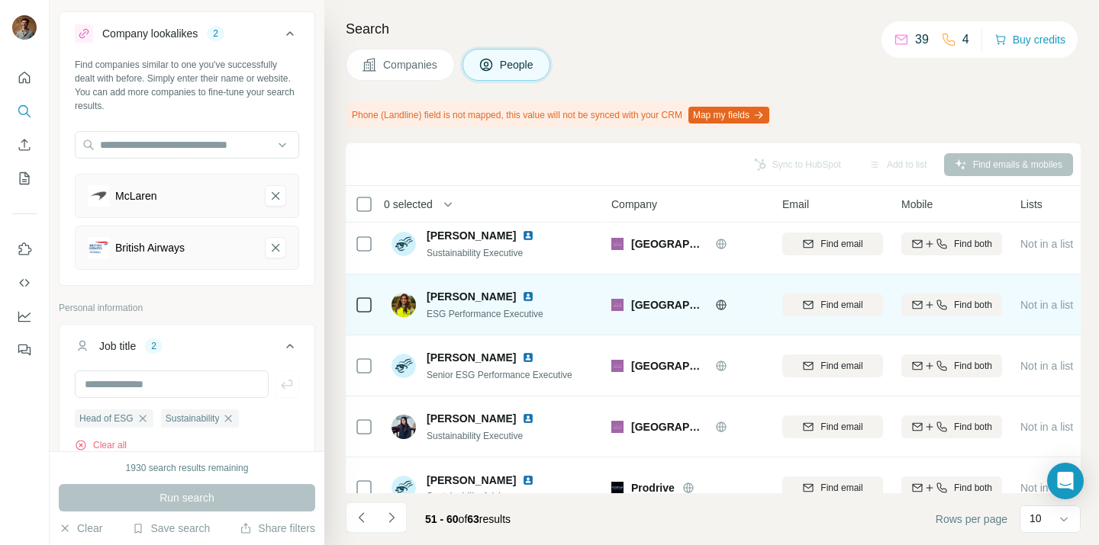
scroll to position [12, 0]
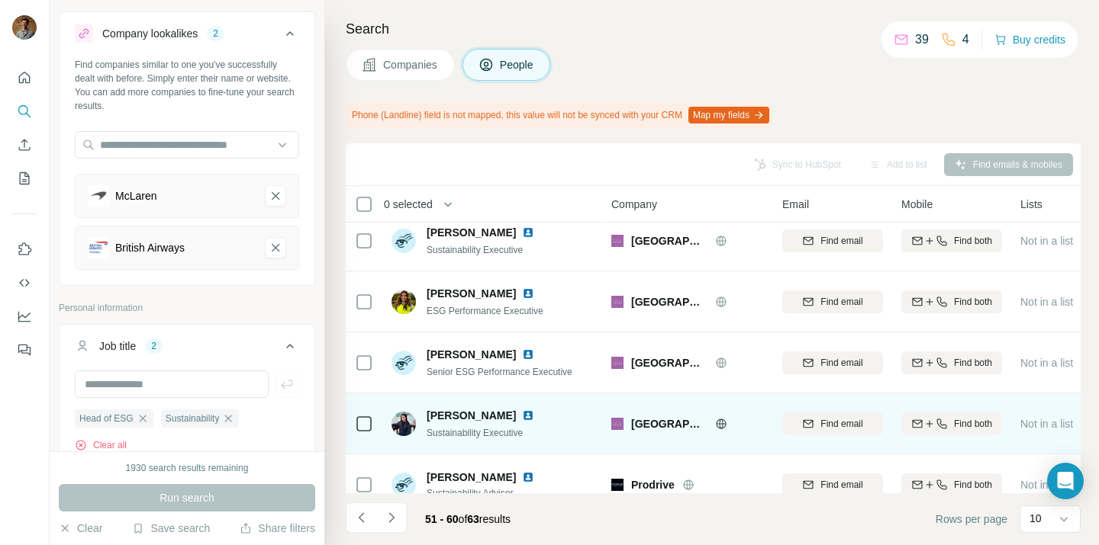
click at [510, 422] on div "[PERSON_NAME]" at bounding box center [489, 415] width 126 height 15
click at [522, 414] on img at bounding box center [528, 416] width 12 height 12
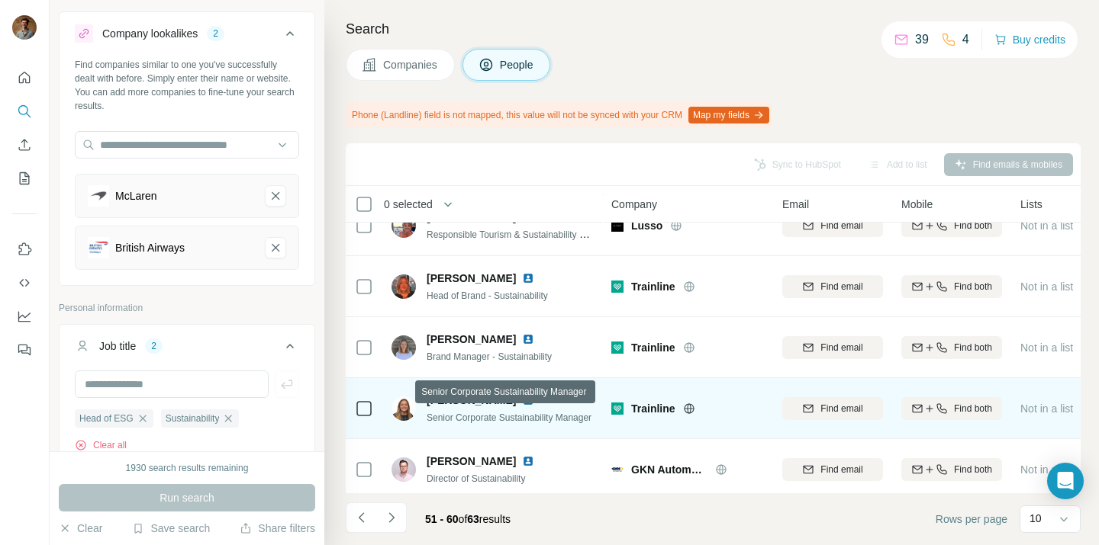
scroll to position [339, 0]
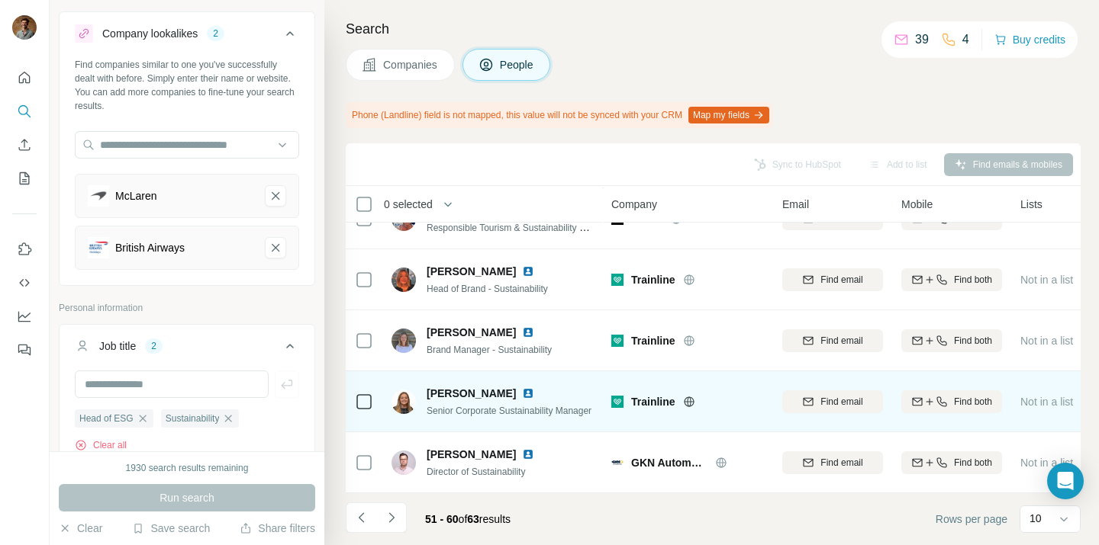
click at [526, 394] on img at bounding box center [528, 394] width 12 height 12
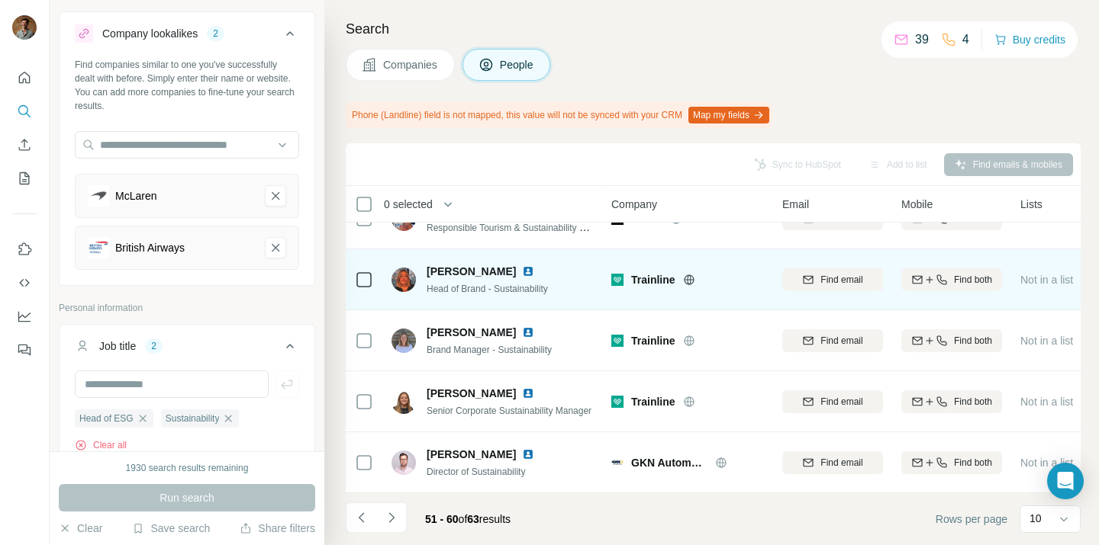
click at [522, 271] on img at bounding box center [528, 271] width 12 height 12
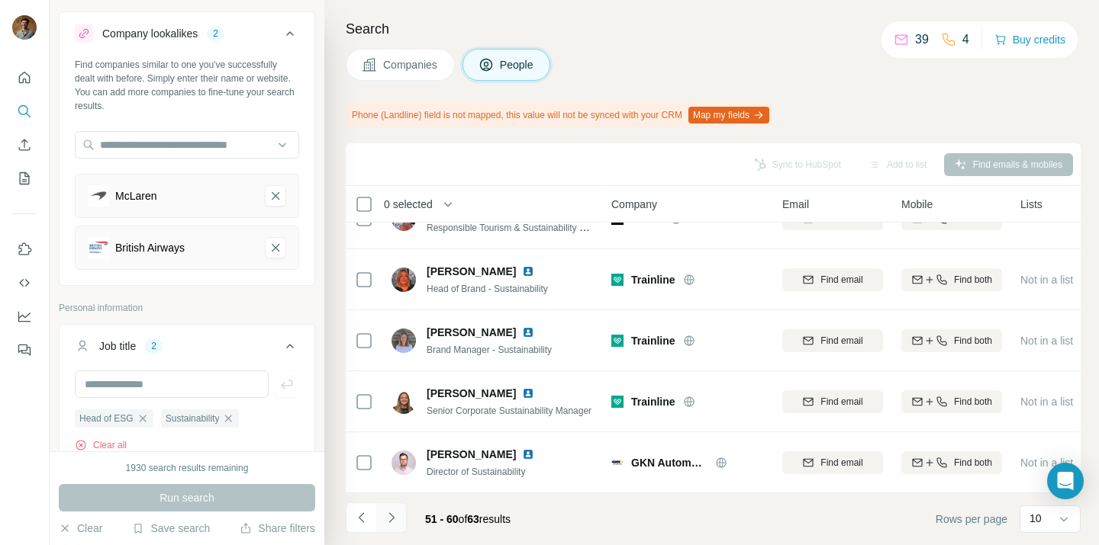
click at [399, 520] on button "Navigate to next page" at bounding box center [391, 518] width 31 height 31
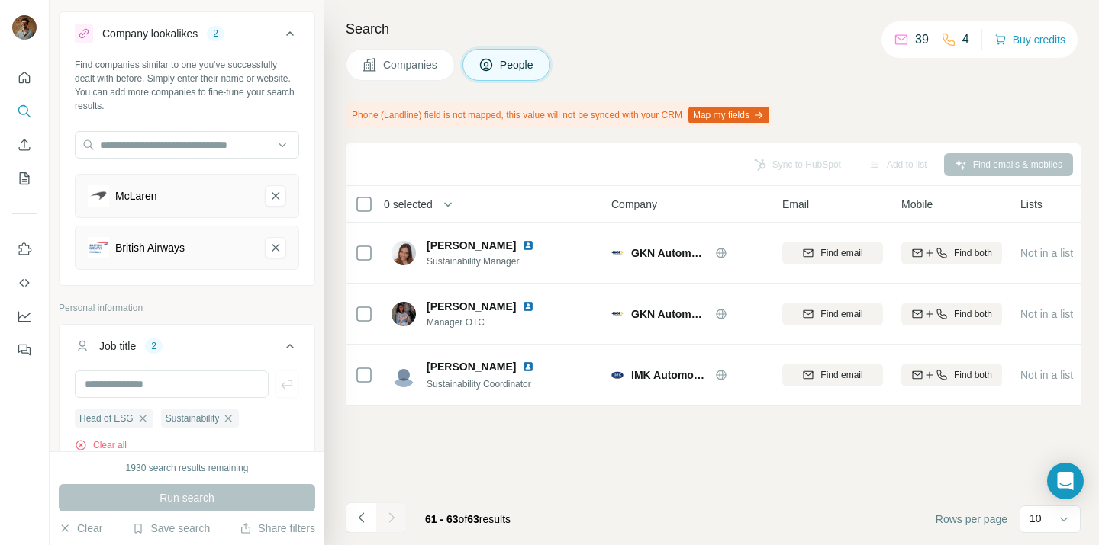
scroll to position [0, 0]
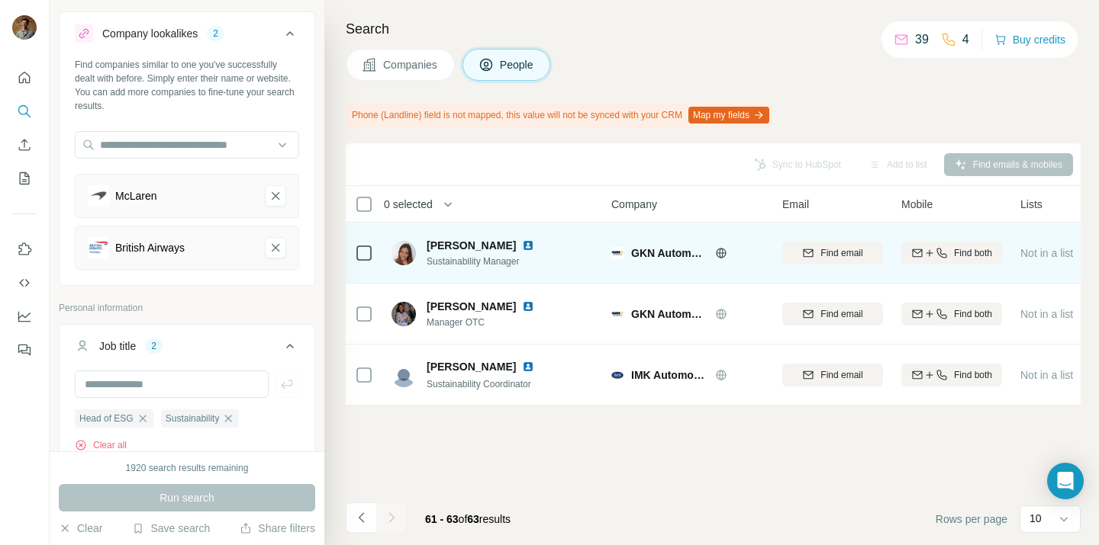
click at [534, 246] on img at bounding box center [528, 246] width 12 height 12
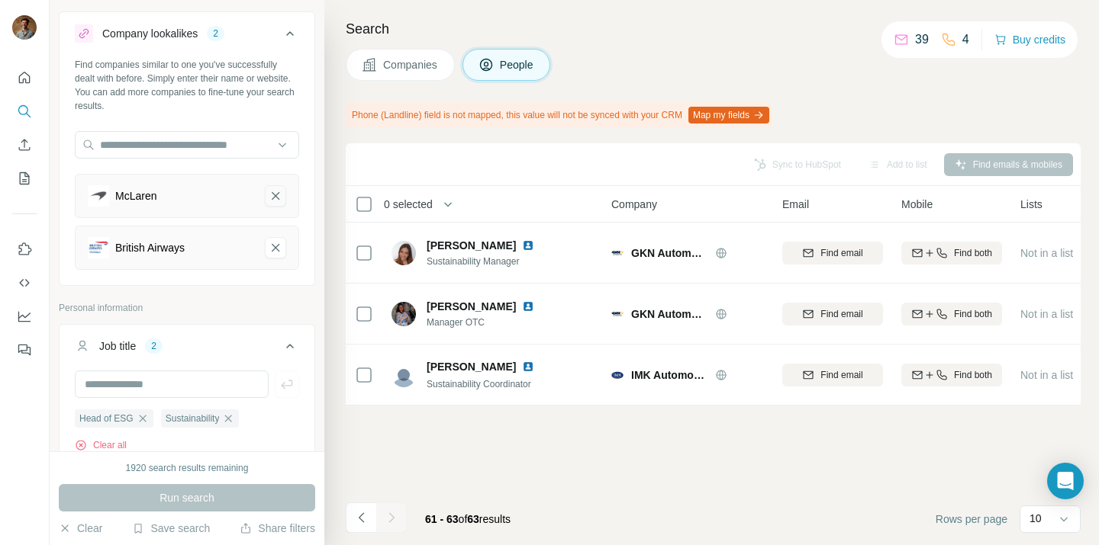
click at [272, 194] on icon "McLaren-remove-button" at bounding box center [276, 195] width 14 height 15
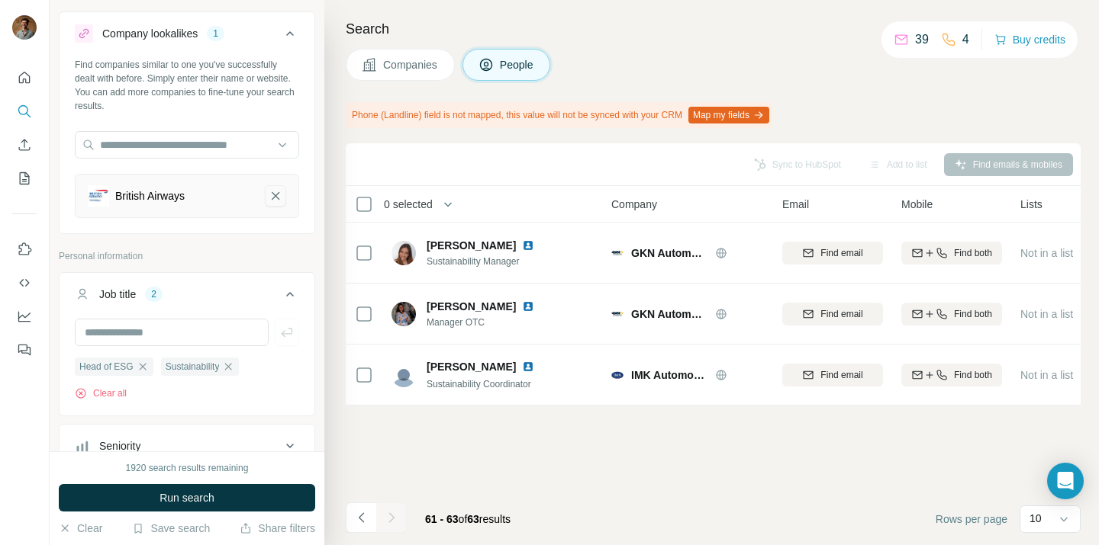
click at [276, 198] on icon "British Airways-remove-button" at bounding box center [276, 195] width 14 height 15
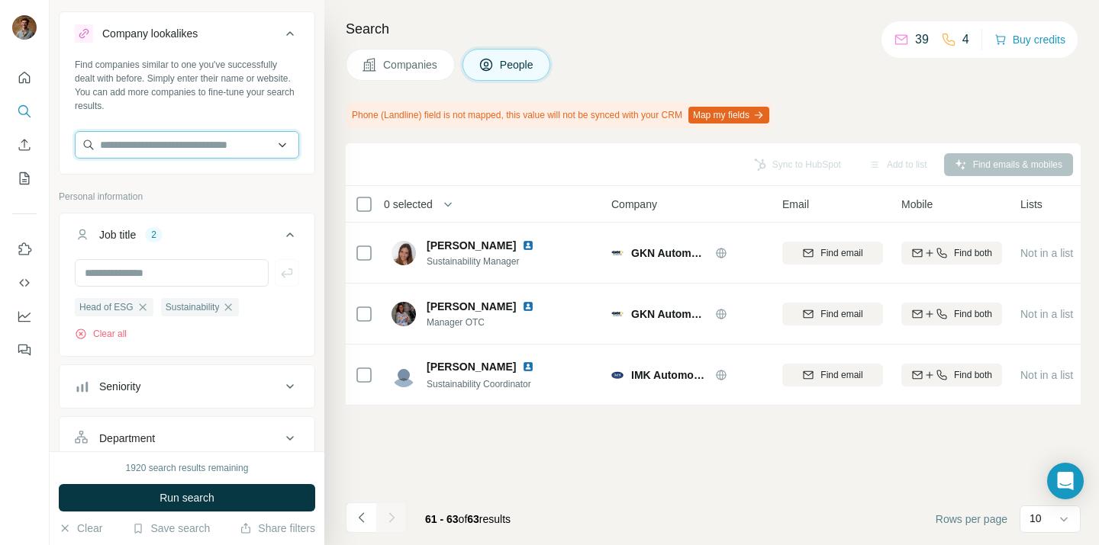
click at [227, 142] on input "text" at bounding box center [187, 144] width 224 height 27
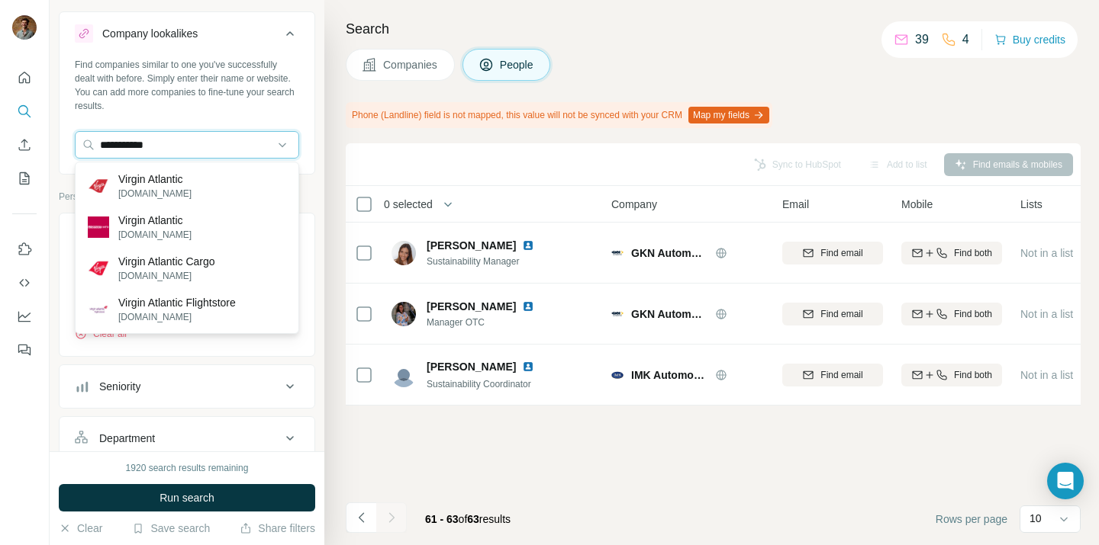
type input "**********"
click at [219, 198] on div "Virgin Atlantic [DOMAIN_NAME]" at bounding box center [187, 186] width 217 height 41
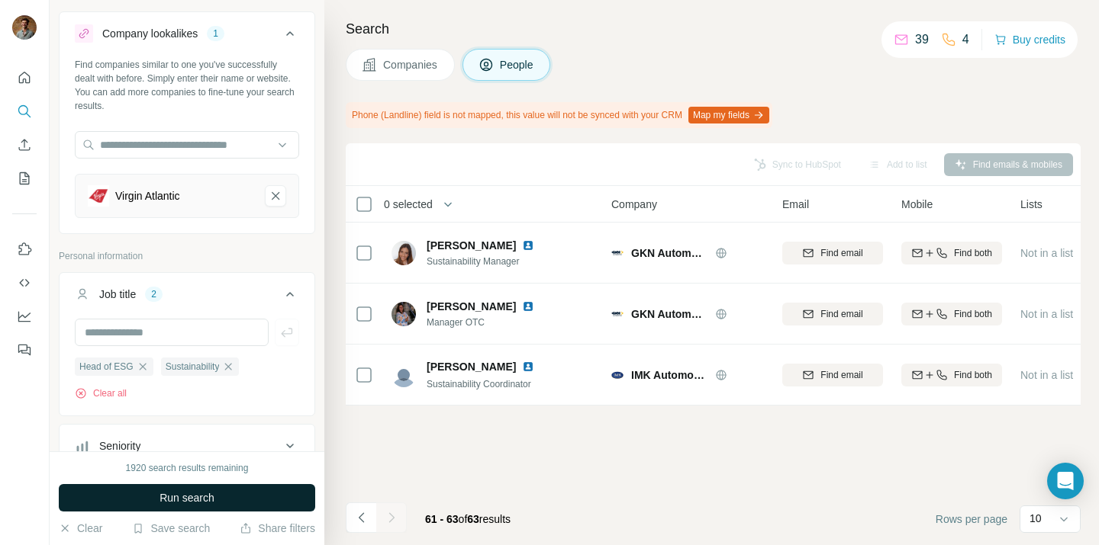
click at [202, 496] on span "Run search" at bounding box center [186, 498] width 55 height 15
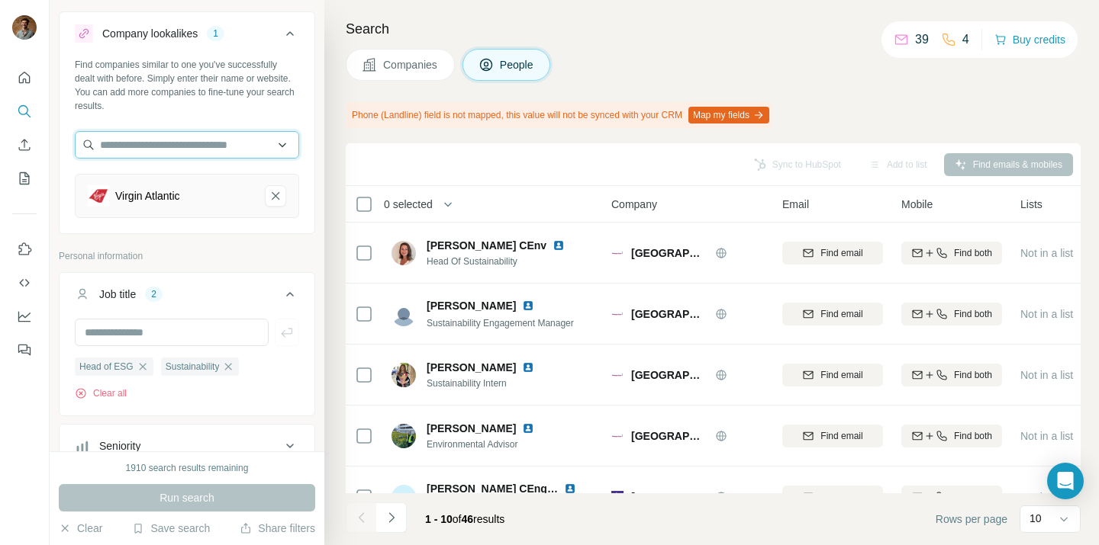
click at [220, 142] on input "text" at bounding box center [187, 144] width 224 height 27
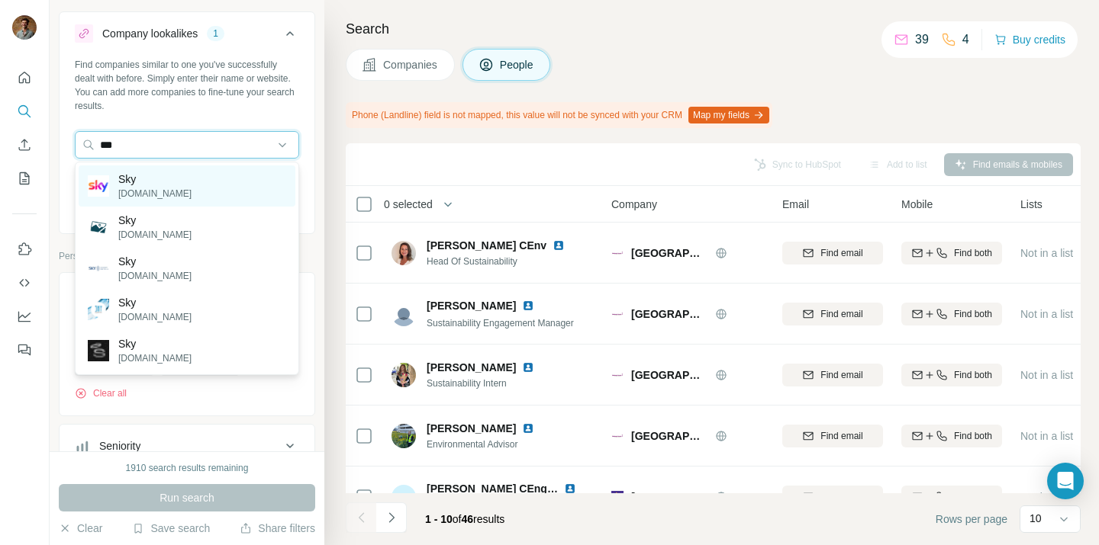
type input "***"
click at [187, 199] on div "Sky [DOMAIN_NAME]" at bounding box center [187, 186] width 217 height 41
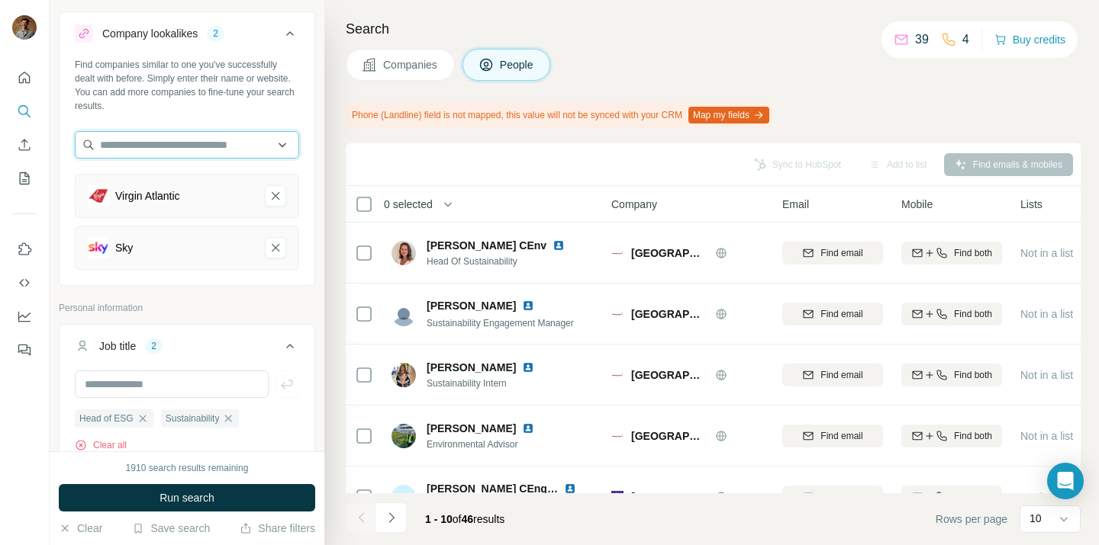
click at [189, 156] on input "text" at bounding box center [187, 144] width 224 height 27
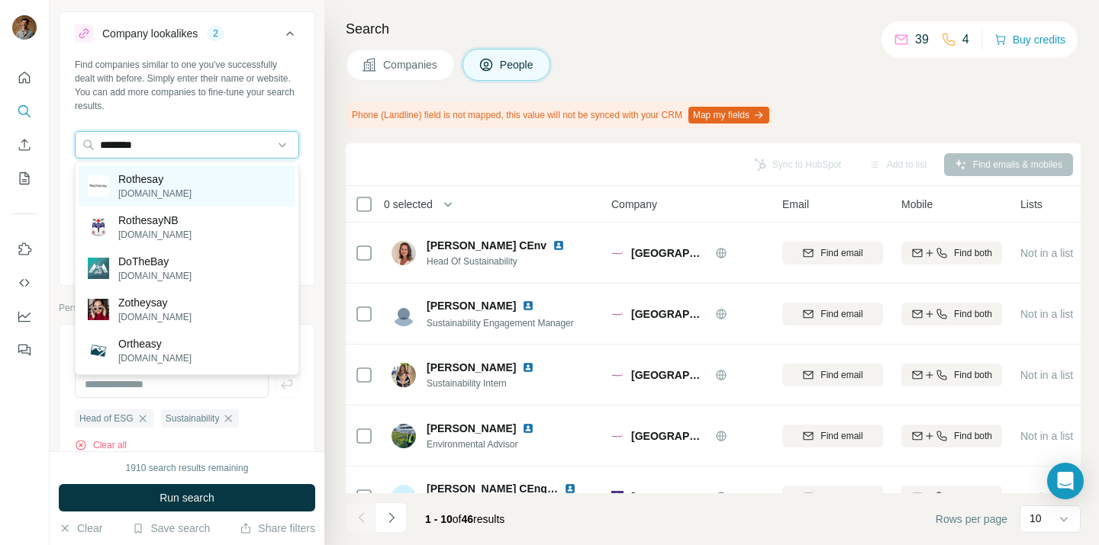
type input "********"
click at [195, 185] on div "Rothesay [DOMAIN_NAME]" at bounding box center [187, 186] width 217 height 41
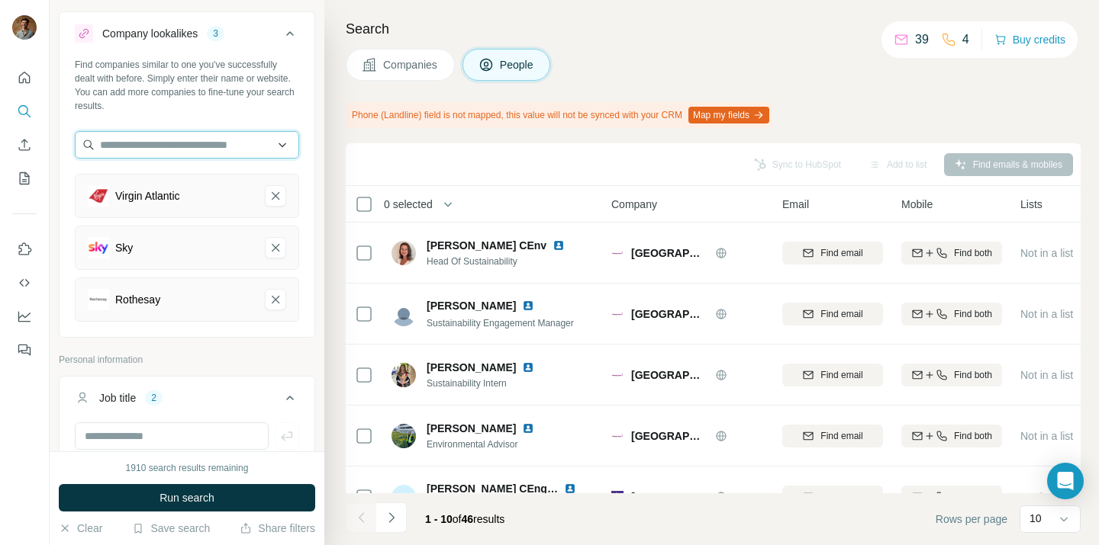
click at [220, 148] on input "text" at bounding box center [187, 144] width 224 height 27
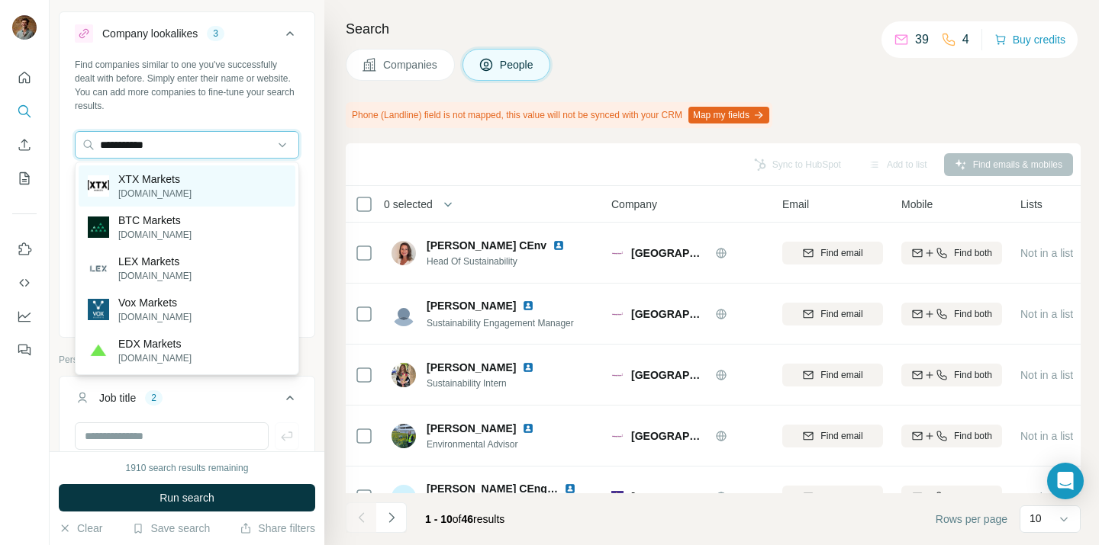
type input "**********"
click at [225, 185] on div "XTX Markets [DOMAIN_NAME]" at bounding box center [187, 186] width 217 height 41
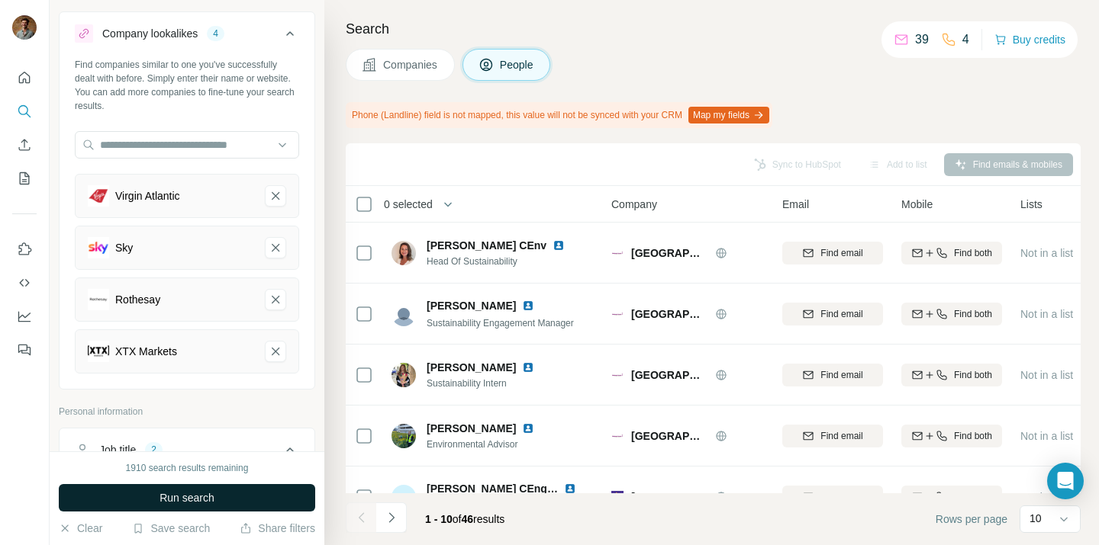
click at [179, 496] on span "Run search" at bounding box center [186, 498] width 55 height 15
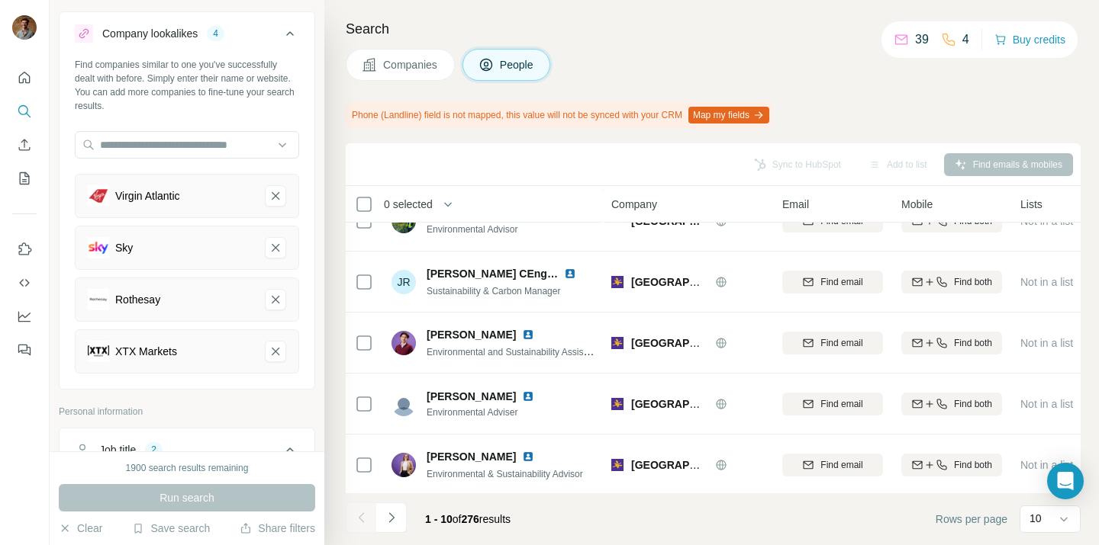
scroll to position [339, 0]
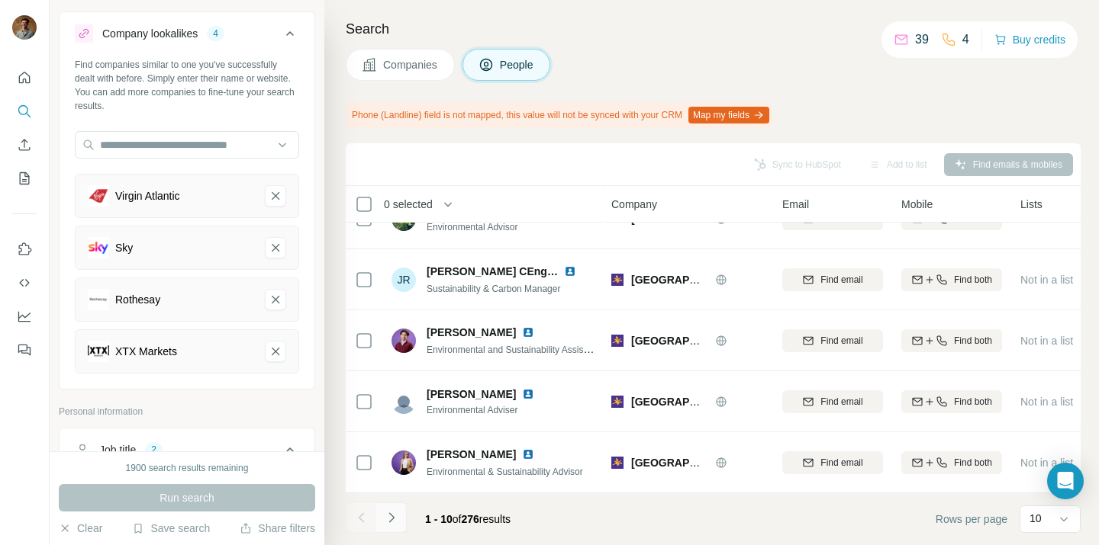
click at [401, 517] on button "Navigate to next page" at bounding box center [391, 518] width 31 height 31
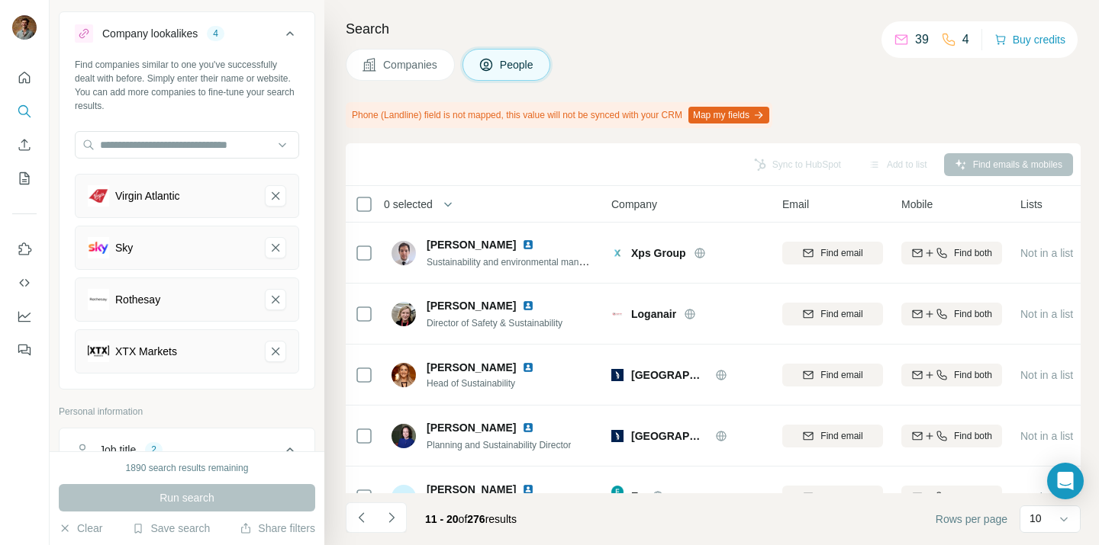
scroll to position [8, 0]
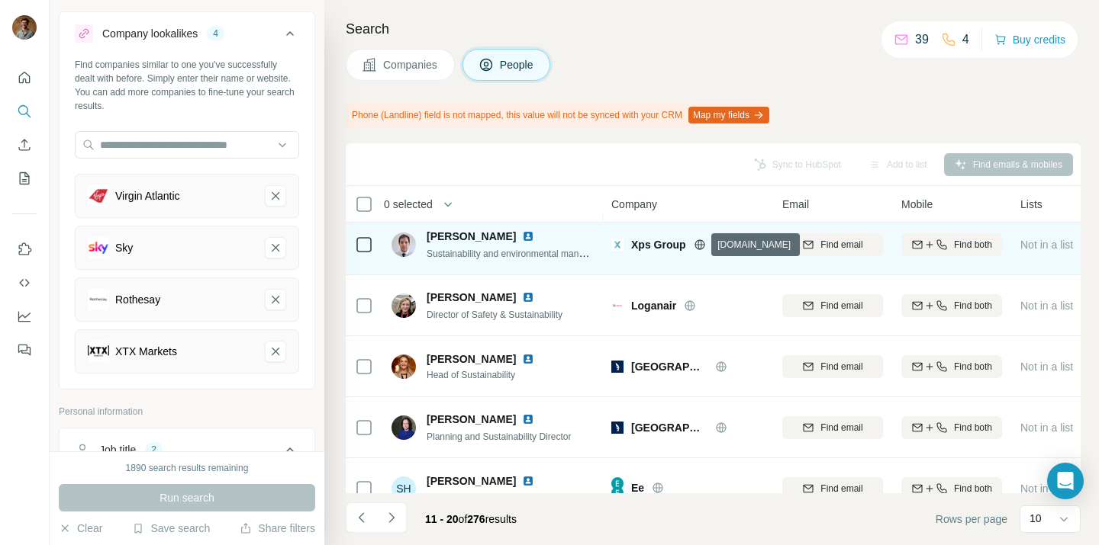
click at [700, 245] on icon at bounding box center [699, 245] width 4 height 10
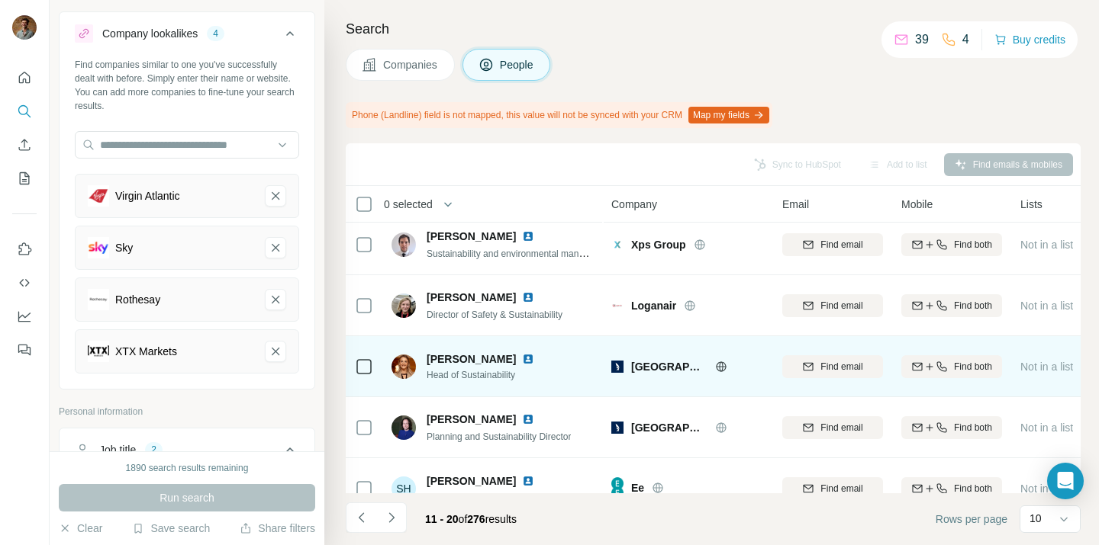
click at [522, 359] on img at bounding box center [528, 359] width 12 height 12
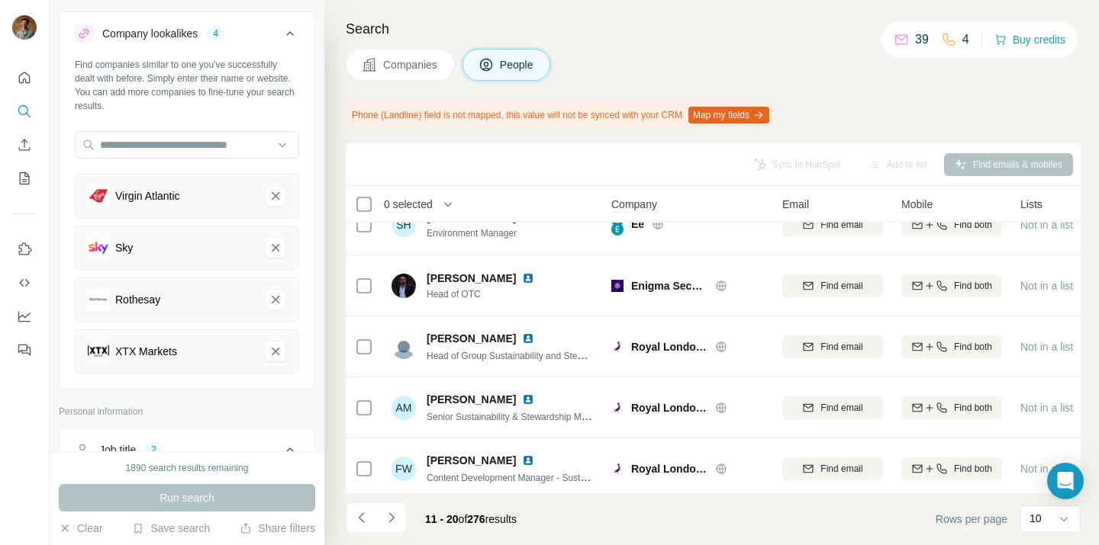
scroll to position [339, 0]
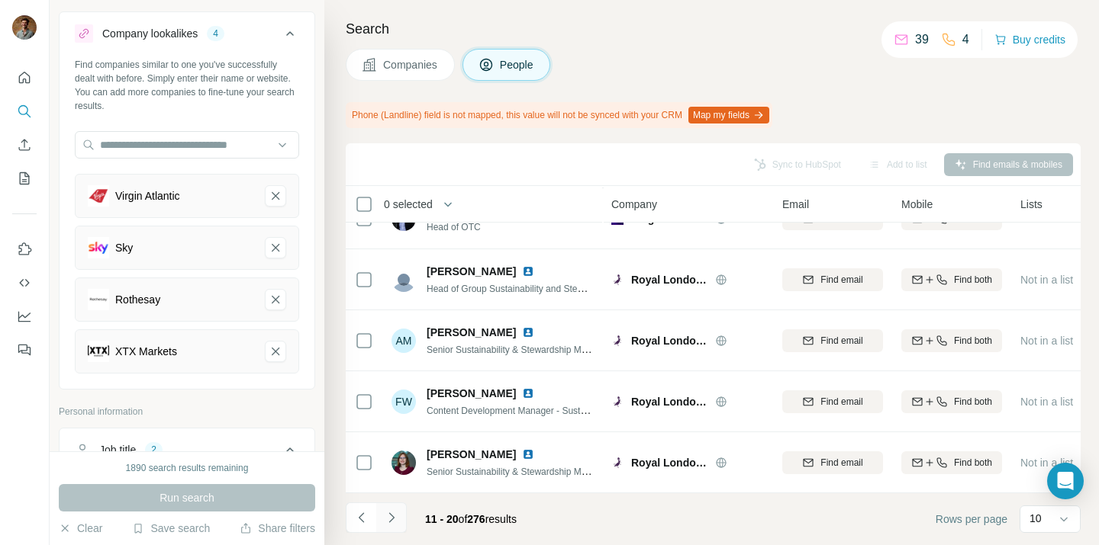
click at [401, 513] on button "Navigate to next page" at bounding box center [391, 518] width 31 height 31
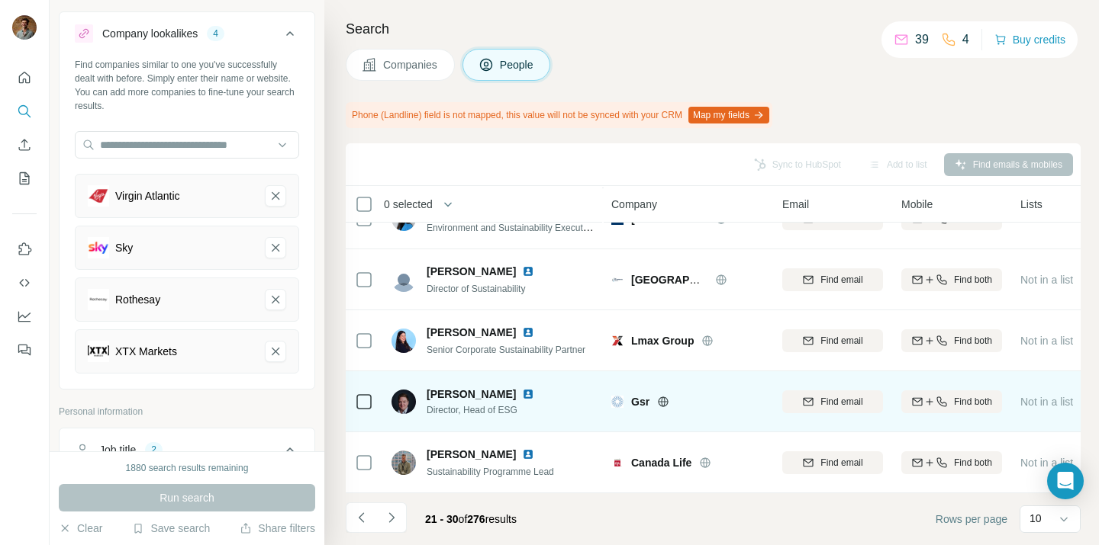
click at [522, 391] on img at bounding box center [528, 394] width 12 height 12
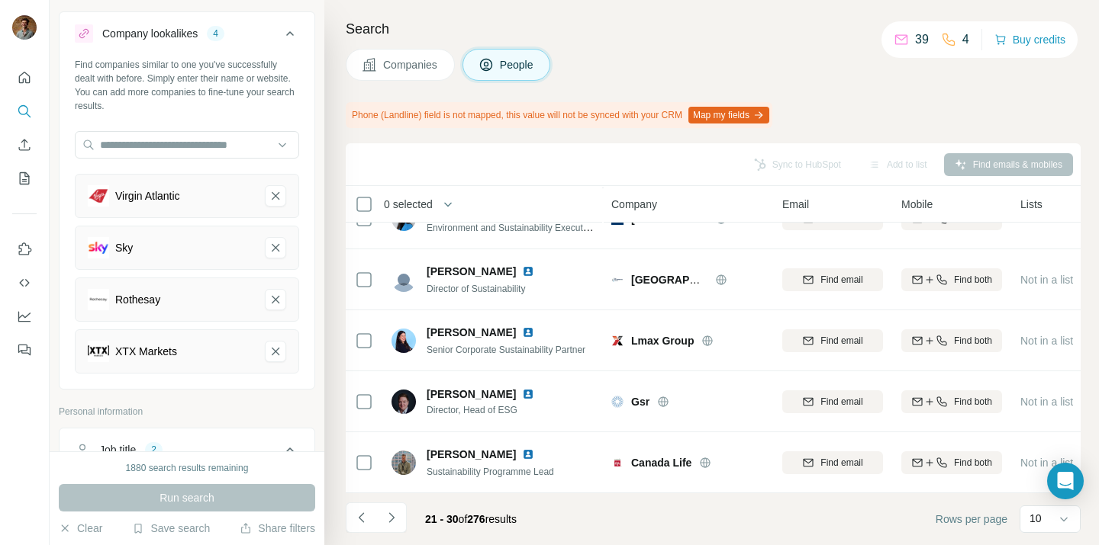
click at [385, 523] on icon "Navigate to next page" at bounding box center [391, 517] width 15 height 15
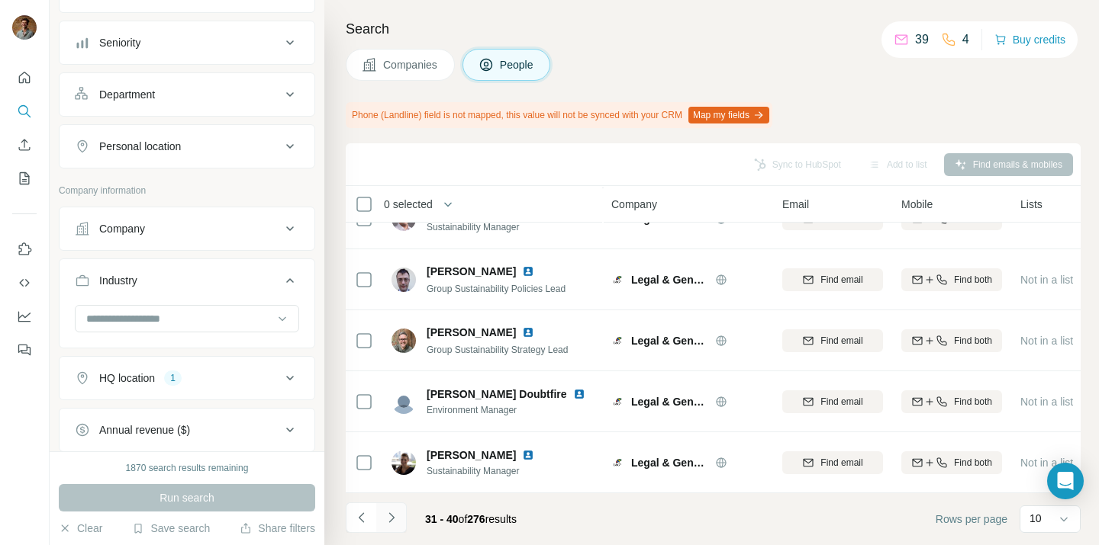
click at [397, 527] on button "Navigate to next page" at bounding box center [391, 518] width 31 height 31
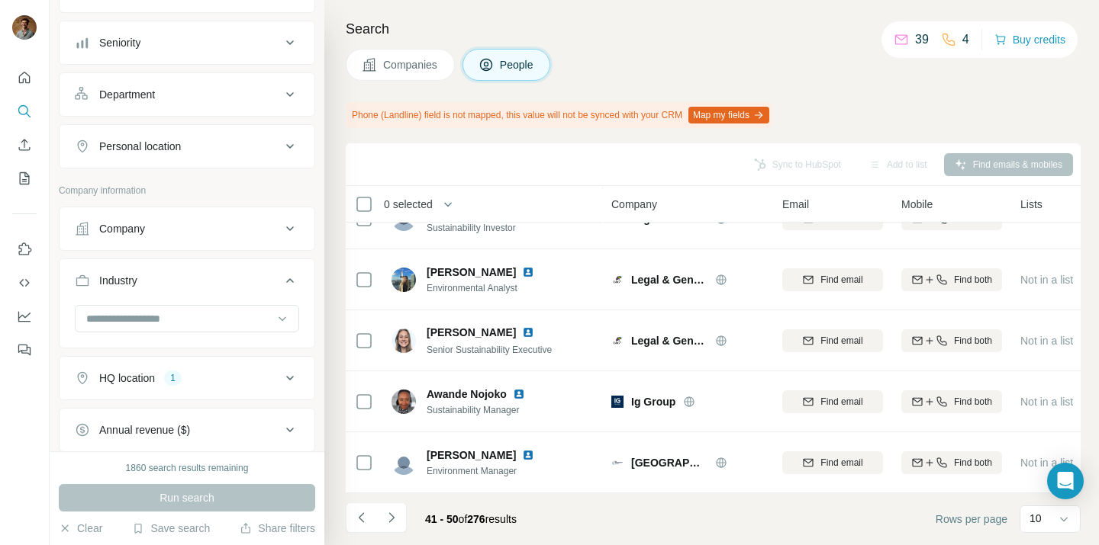
scroll to position [787, 0]
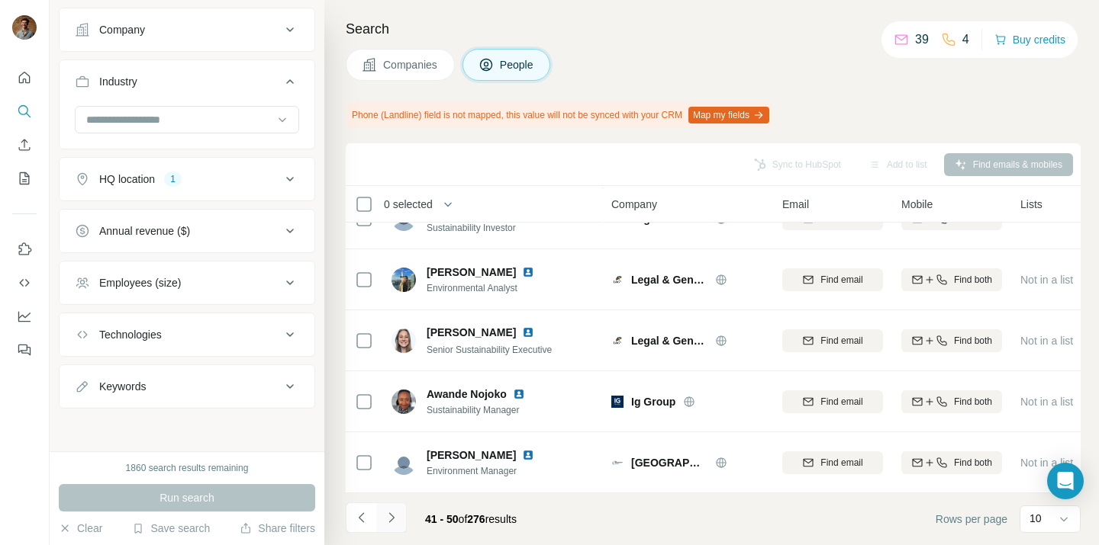
click at [403, 518] on button "Navigate to next page" at bounding box center [391, 518] width 31 height 31
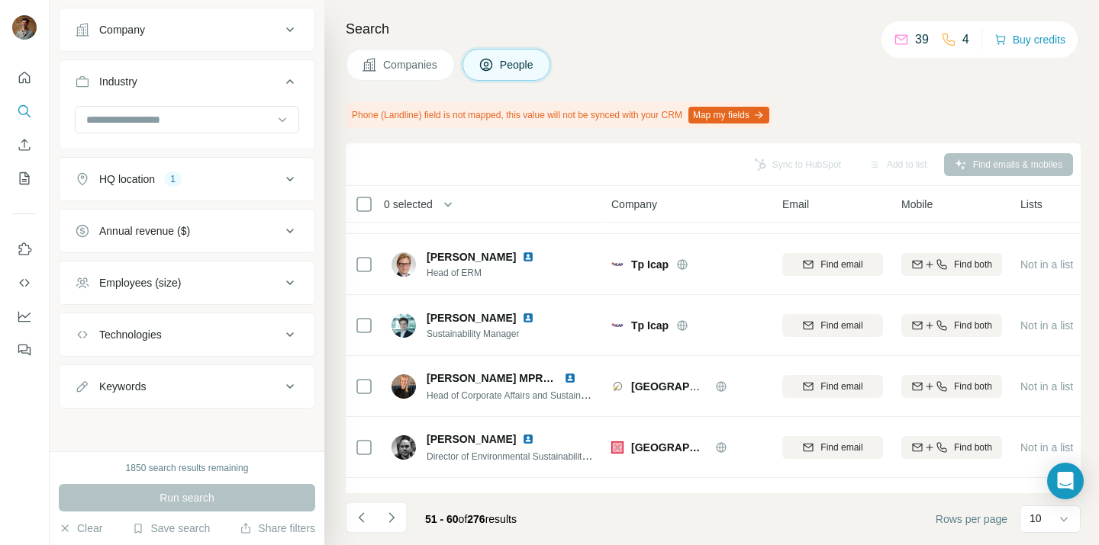
scroll to position [0, 0]
